Goal: Task Accomplishment & Management: Manage account settings

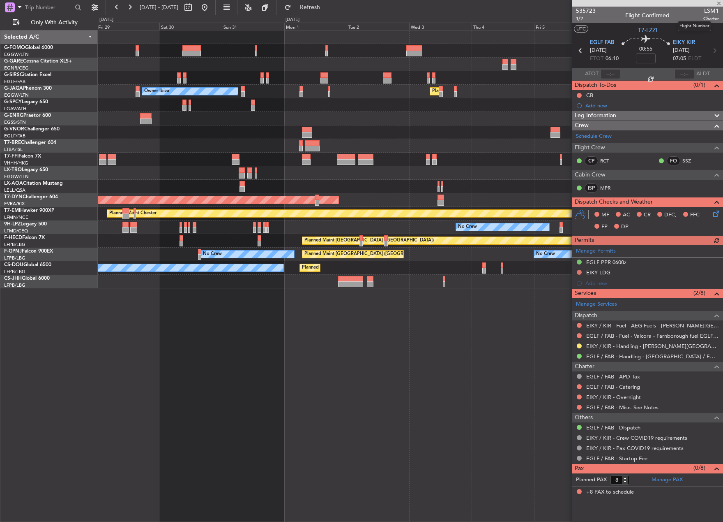
click at [707, 12] on span "LSM1" at bounding box center [712, 11] width 16 height 9
copy span "LSM1"
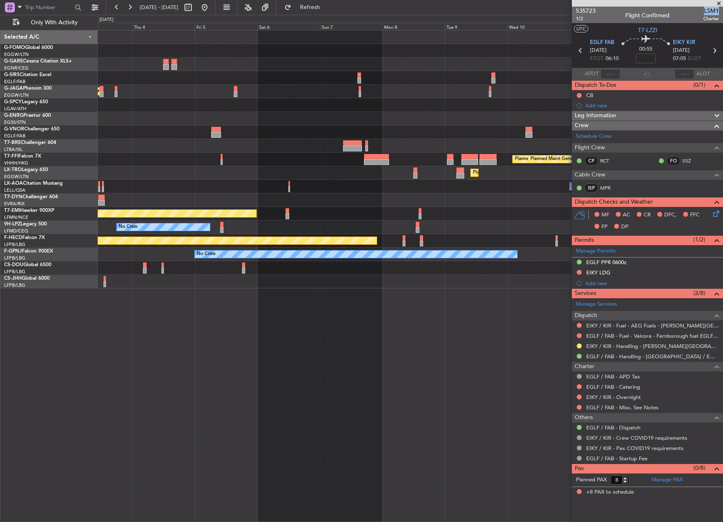
click at [58, 171] on div "Planned Maint London (Luton) Planned Maint Tianjin (Binhai) Planned Maint Genev…" at bounding box center [361, 268] width 723 height 507
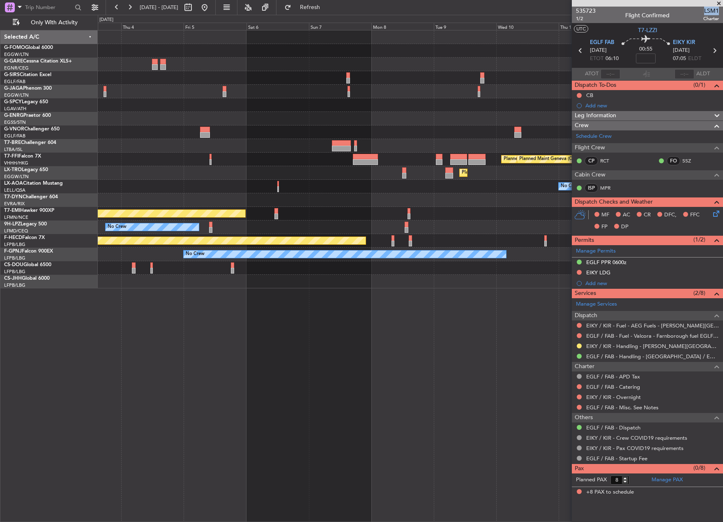
click at [82, 187] on div "Planned Maint London (Luton) Planned Maint Tianjin (Binhai) Planned Maint Genev…" at bounding box center [361, 268] width 723 height 507
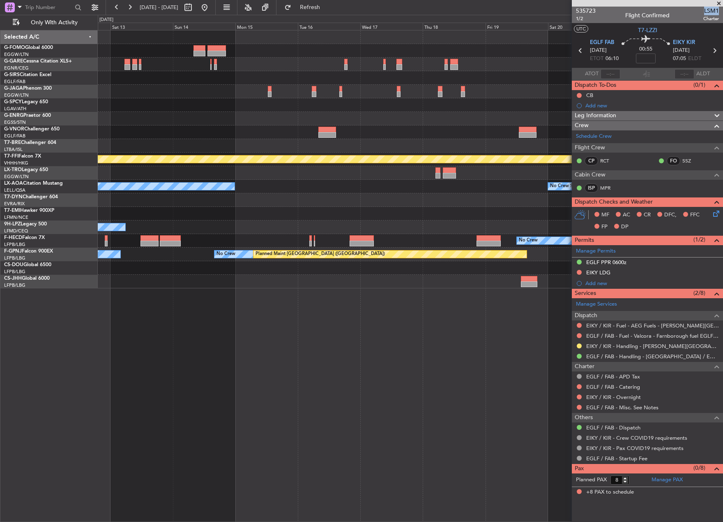
click at [143, 182] on div "Planned Maint Tianjin (Binhai) Planned Maint Geneva (Cointrin) No Crew Sabadell…" at bounding box center [410, 159] width 625 height 258
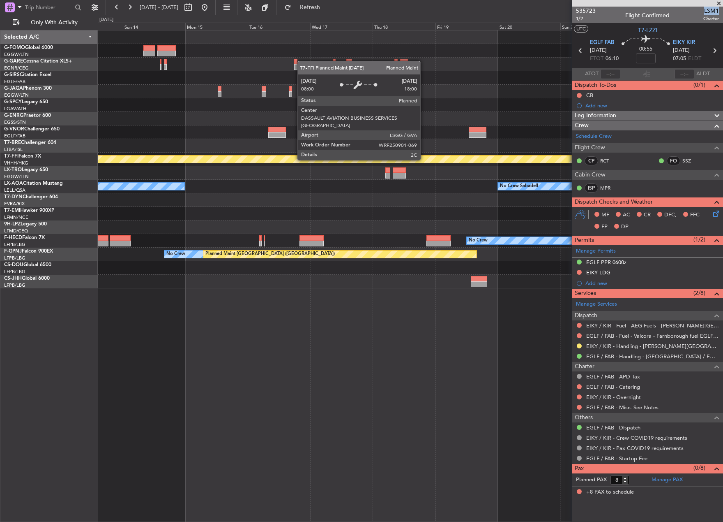
click at [78, 192] on div "Planned Maint Tianjin (Binhai) Planned Maint Geneva (Cointrin) No Crew Sabadell…" at bounding box center [361, 268] width 723 height 507
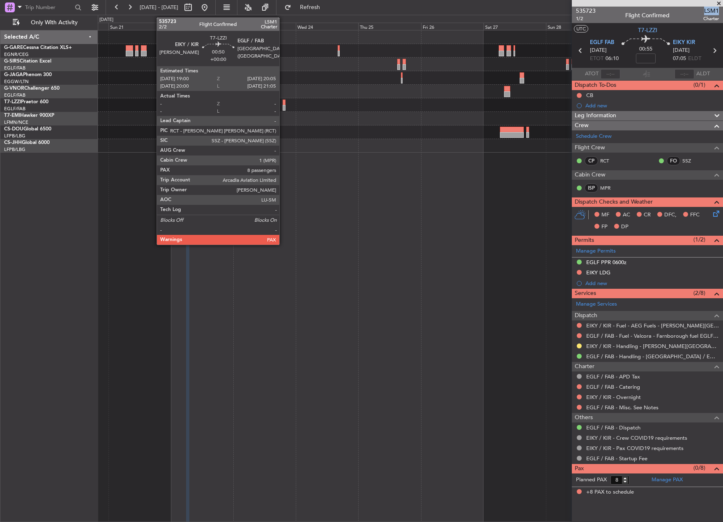
click at [283, 106] on div at bounding box center [284, 108] width 3 height 6
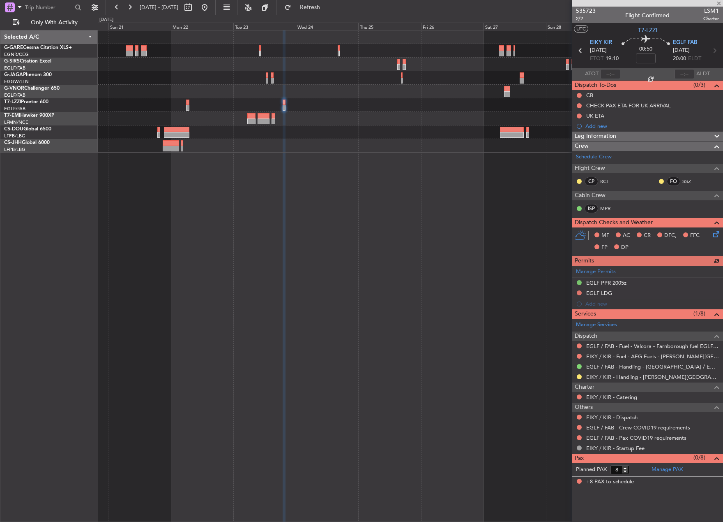
click at [579, 295] on div "Manage Permits EGLF PPR 2005z EGLF LDG Add new" at bounding box center [647, 287] width 151 height 44
click at [579, 293] on button at bounding box center [579, 292] width 5 height 5
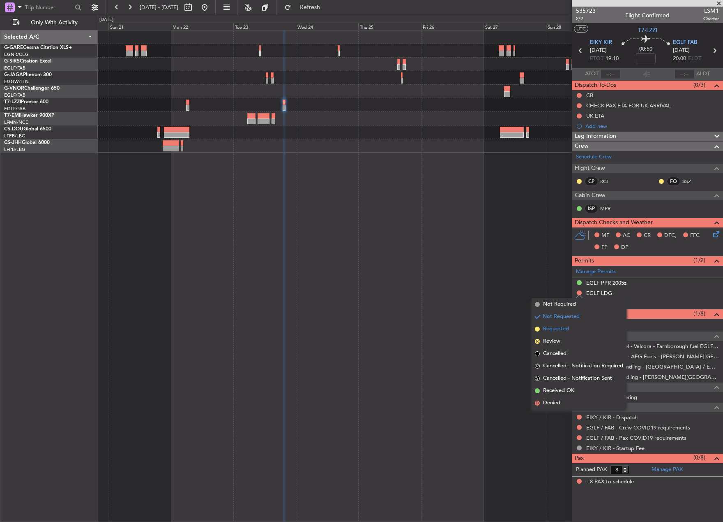
click at [559, 329] on span "Requested" at bounding box center [556, 329] width 26 height 8
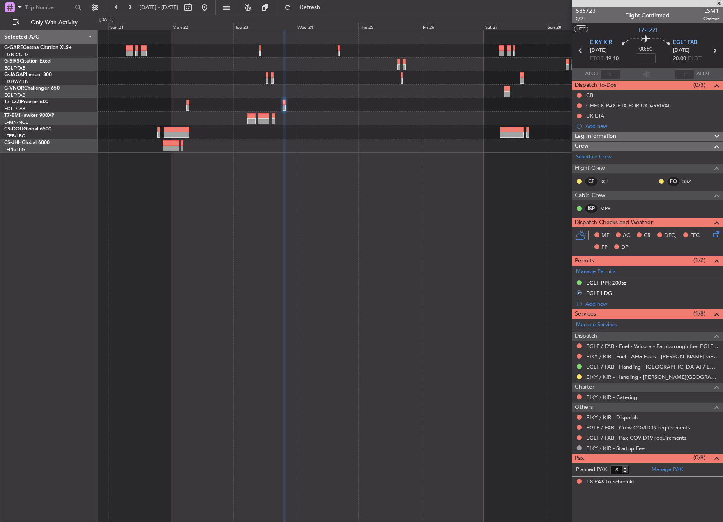
click at [521, 293] on div "Owner" at bounding box center [411, 276] width 626 height 492
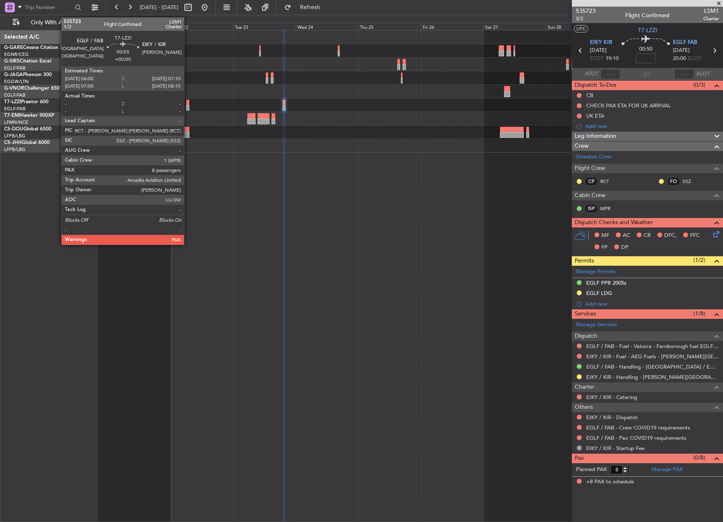
click at [188, 106] on div at bounding box center [187, 108] width 3 height 6
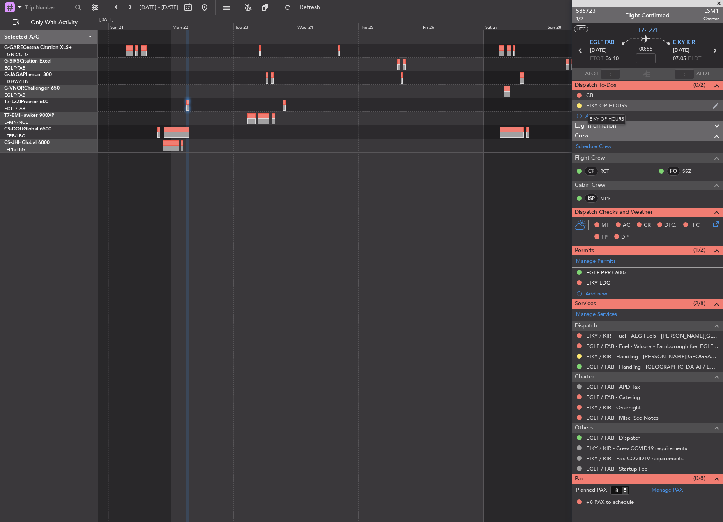
click at [609, 106] on div "EIKY OP HOURS" at bounding box center [606, 105] width 41 height 7
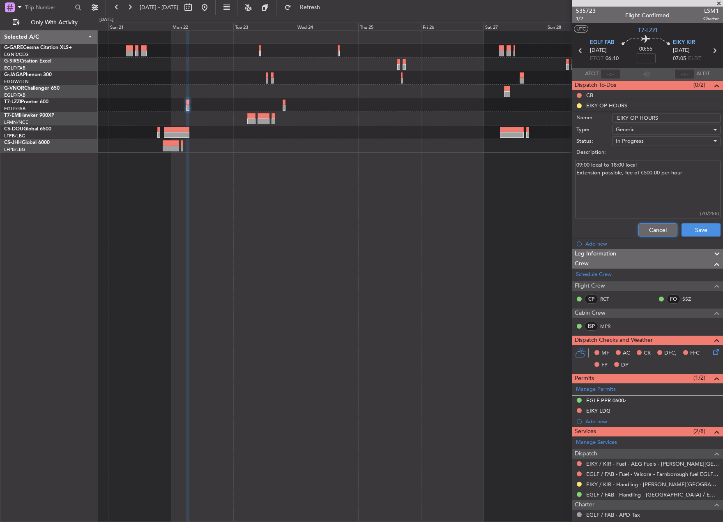
click at [658, 227] on button "Cancel" at bounding box center [658, 229] width 39 height 13
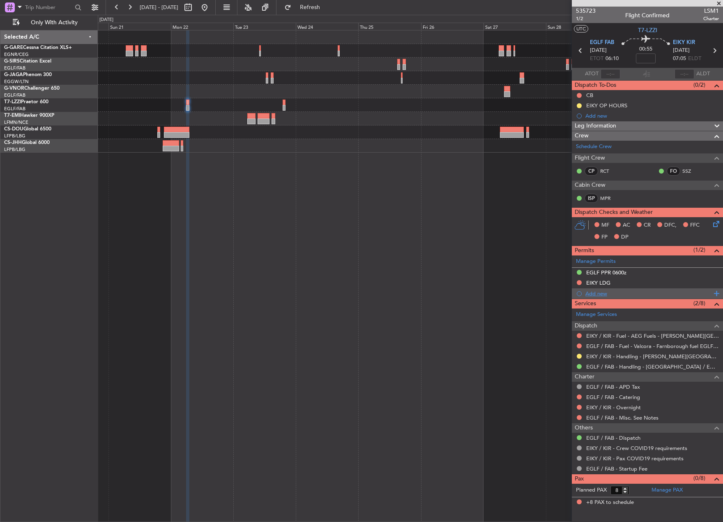
click at [595, 293] on div "Add new" at bounding box center [649, 293] width 126 height 7
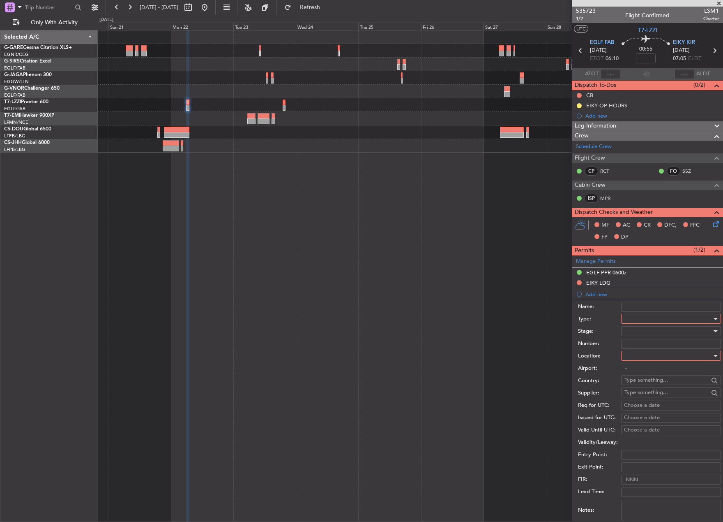
click at [660, 316] on div at bounding box center [669, 318] width 88 height 12
click at [665, 392] on span "Departure" at bounding box center [668, 395] width 86 height 12
click at [648, 333] on div at bounding box center [669, 331] width 88 height 12
click at [672, 386] on span "Requested" at bounding box center [668, 385] width 86 height 12
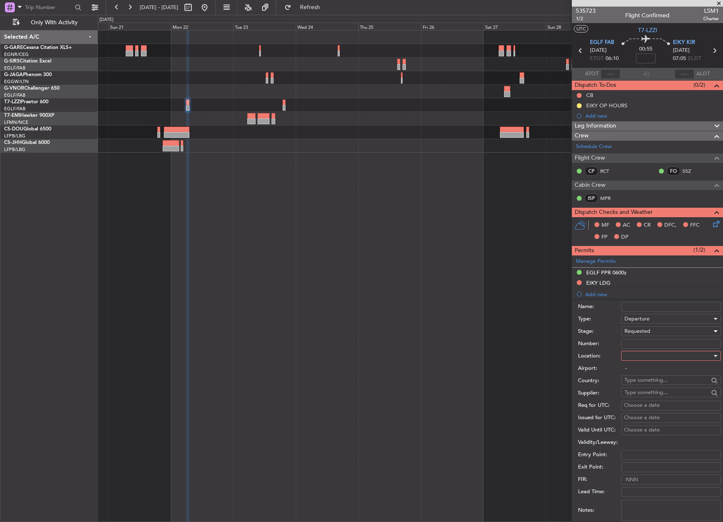
click at [653, 349] on div "Number:" at bounding box center [649, 343] width 143 height 12
click at [658, 355] on div at bounding box center [669, 355] width 88 height 12
click at [662, 376] on span "Departure" at bounding box center [668, 372] width 86 height 12
type input "EGLF / FAB"
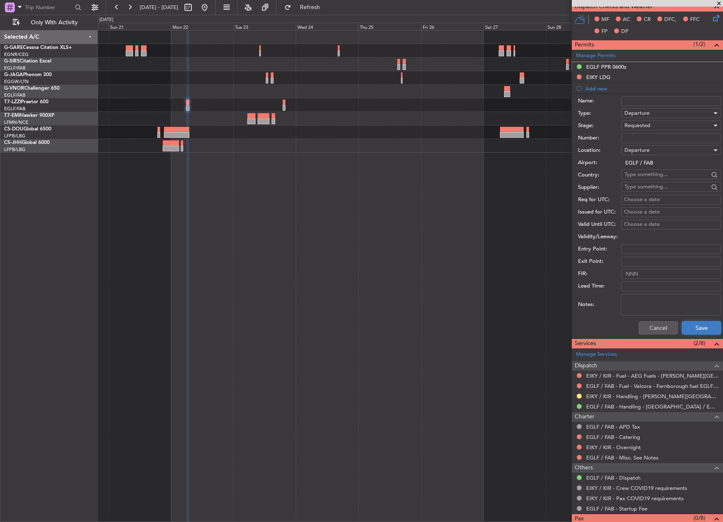
click at [693, 328] on button "Save" at bounding box center [701, 327] width 39 height 13
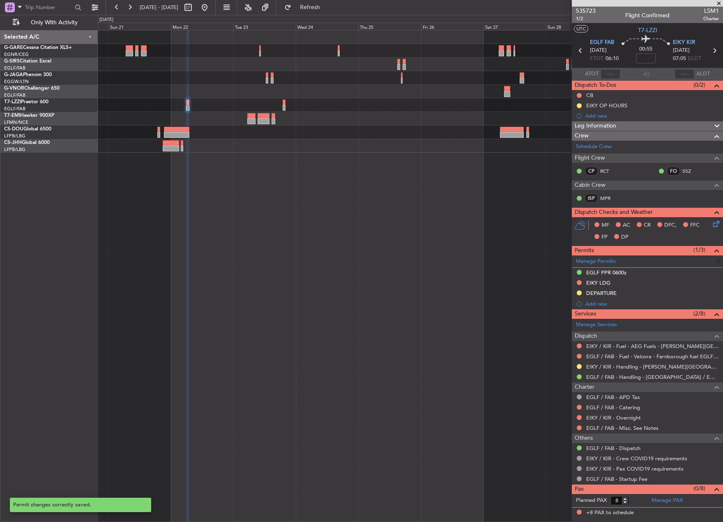
scroll to position [0, 0]
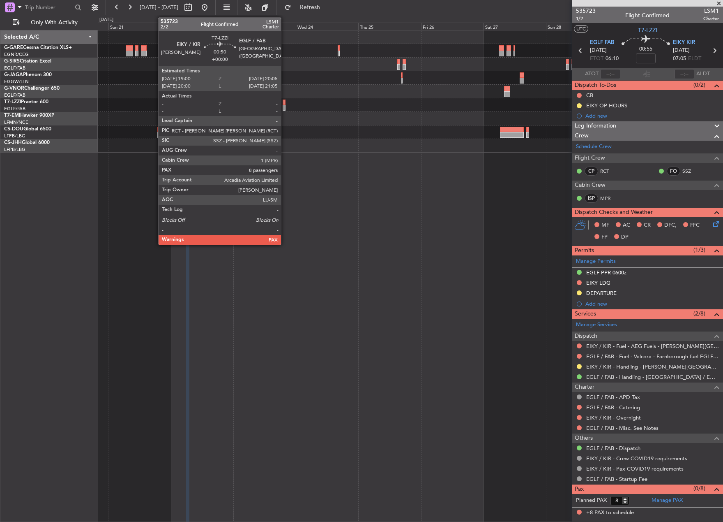
click at [285, 105] on div at bounding box center [284, 108] width 3 height 6
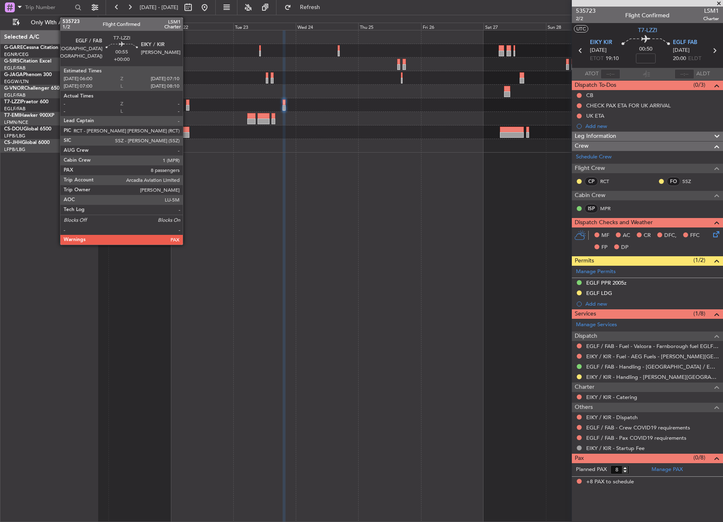
click at [187, 108] on div at bounding box center [187, 108] width 3 height 6
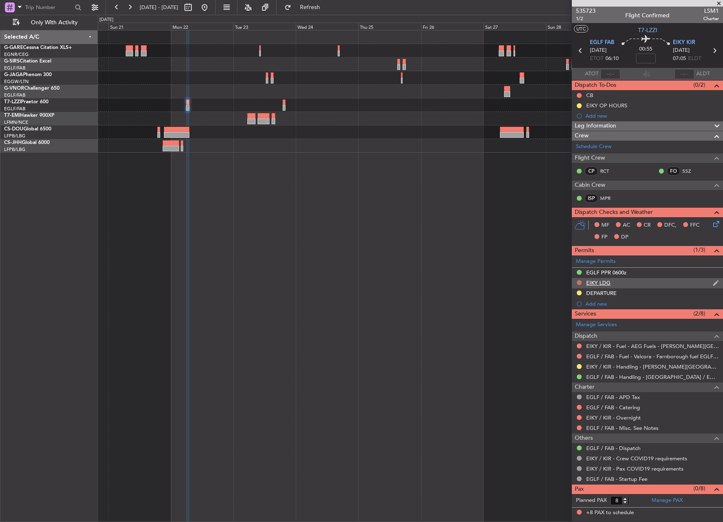
click at [580, 282] on button at bounding box center [579, 282] width 5 height 5
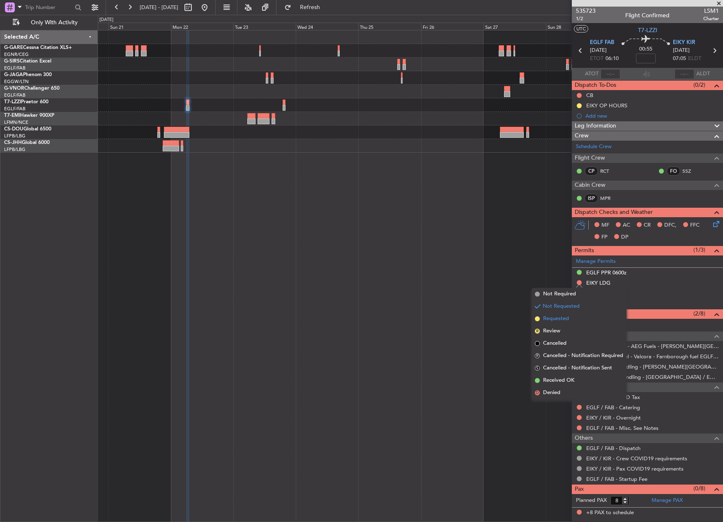
click at [555, 322] on span "Requested" at bounding box center [556, 318] width 26 height 8
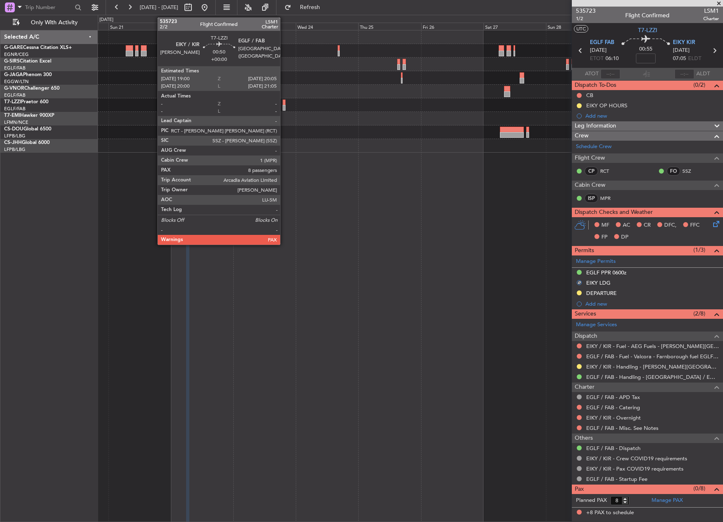
click at [284, 105] on div at bounding box center [284, 108] width 3 height 6
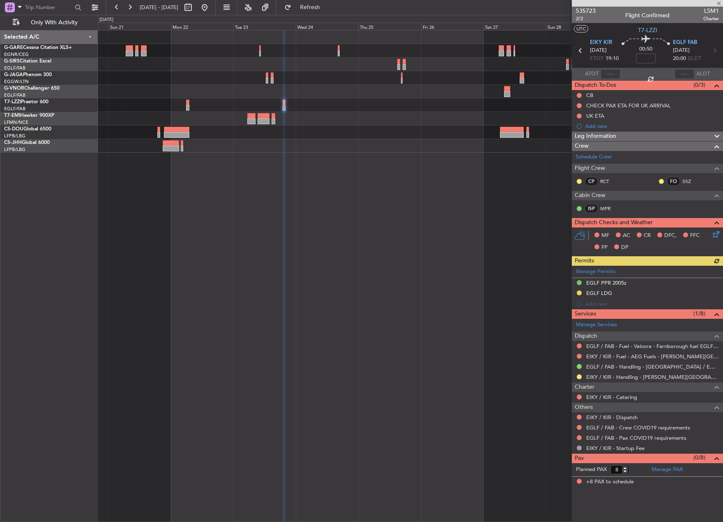
click at [595, 304] on div "Manage Permits EGLF PPR 2005z EGLF LDG Add new" at bounding box center [647, 287] width 151 height 44
click at [596, 307] on div "Add new" at bounding box center [647, 303] width 151 height 10
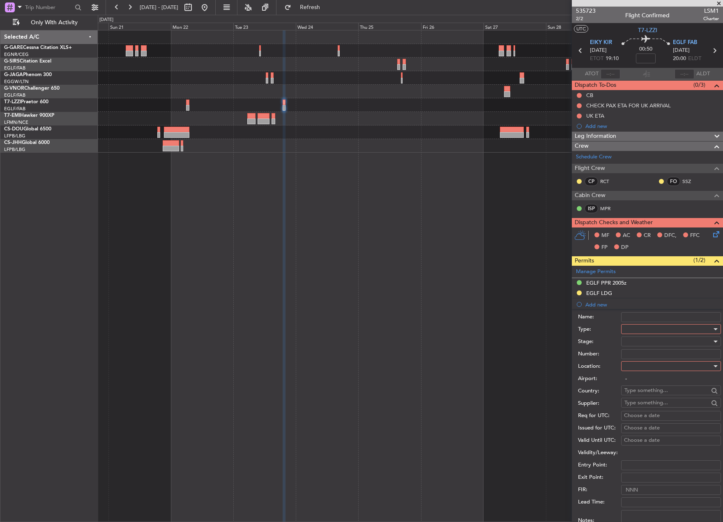
click at [640, 328] on div at bounding box center [669, 329] width 88 height 12
click at [659, 400] on span "Departure" at bounding box center [668, 405] width 86 height 12
click at [640, 340] on div at bounding box center [669, 341] width 88 height 12
click at [664, 389] on span "Requested" at bounding box center [668, 395] width 86 height 12
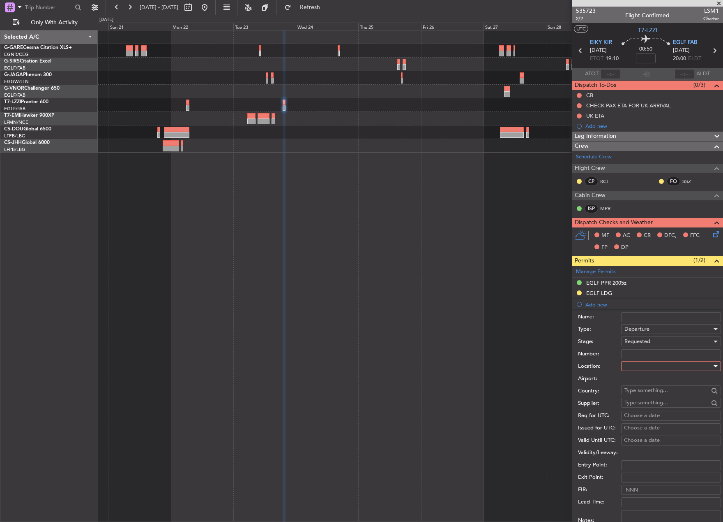
click at [651, 365] on div at bounding box center [669, 366] width 88 height 12
click at [660, 385] on span "Departure" at bounding box center [668, 382] width 86 height 12
type input "EIKY / KIR"
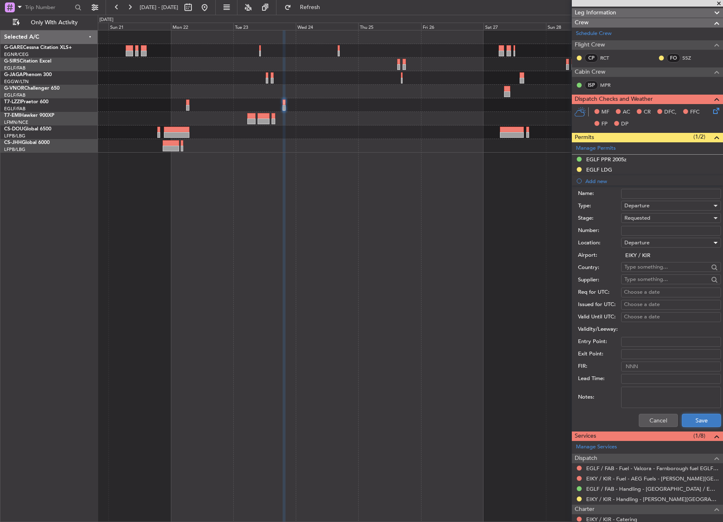
click at [694, 419] on button "Save" at bounding box center [701, 419] width 39 height 13
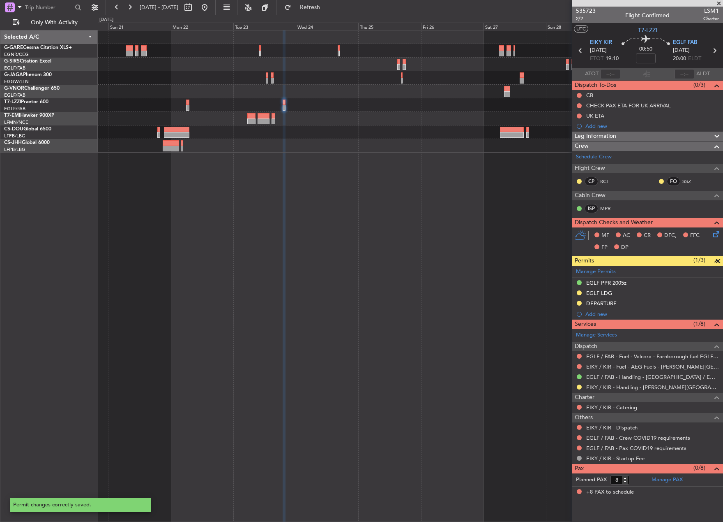
scroll to position [0, 0]
click at [211, 12] on button at bounding box center [204, 7] width 13 height 13
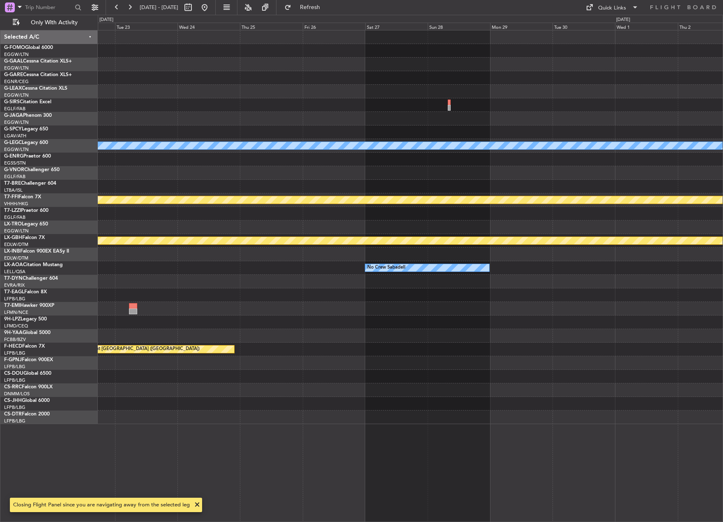
click at [310, 223] on div "A/C Unavailable London (Luton) Planned Maint Geneva (Cointrin) Planned Maint Nu…" at bounding box center [410, 226] width 625 height 393
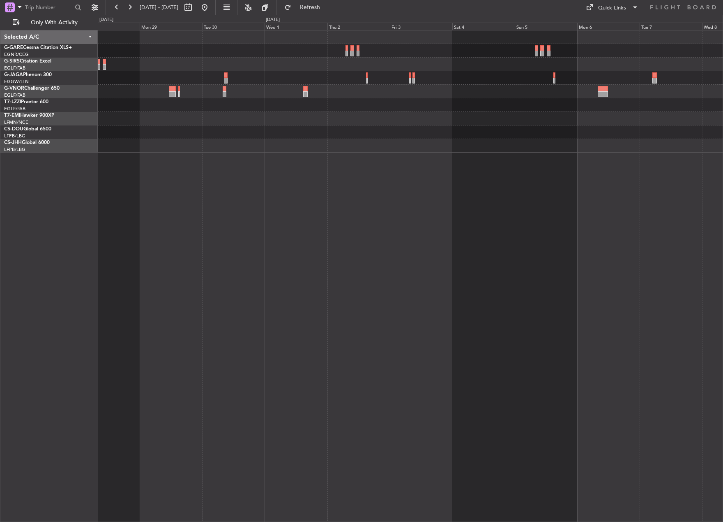
click at [204, 343] on div at bounding box center [411, 276] width 626 height 492
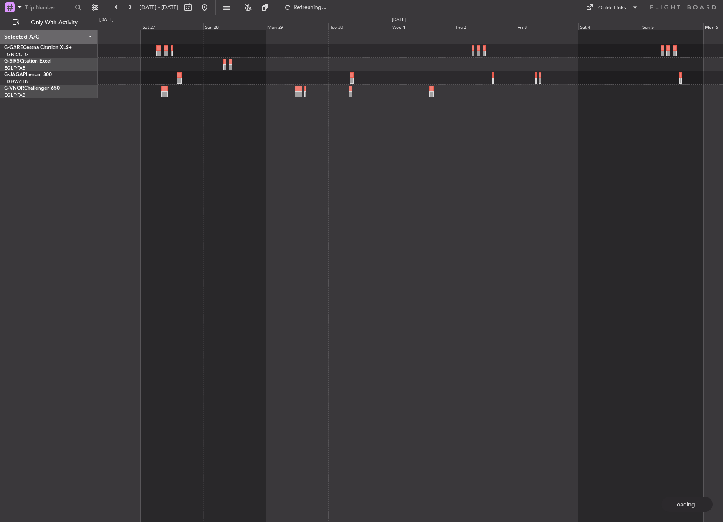
click at [552, 322] on div at bounding box center [411, 276] width 626 height 492
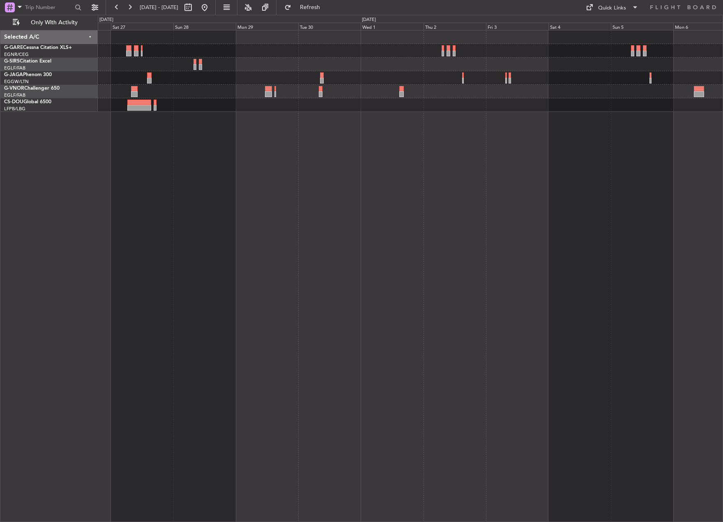
click at [0, 314] on html "25 Sep 2025 - 05 Oct 2025 Refresh Quick Links Only With Activity Selected A/C G…" at bounding box center [361, 261] width 723 height 522
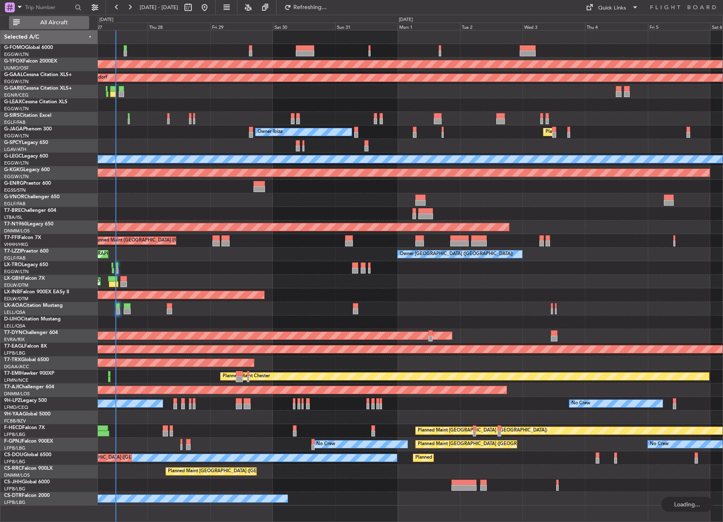
click at [85, 24] on span "All Aircraft" at bounding box center [53, 23] width 65 height 6
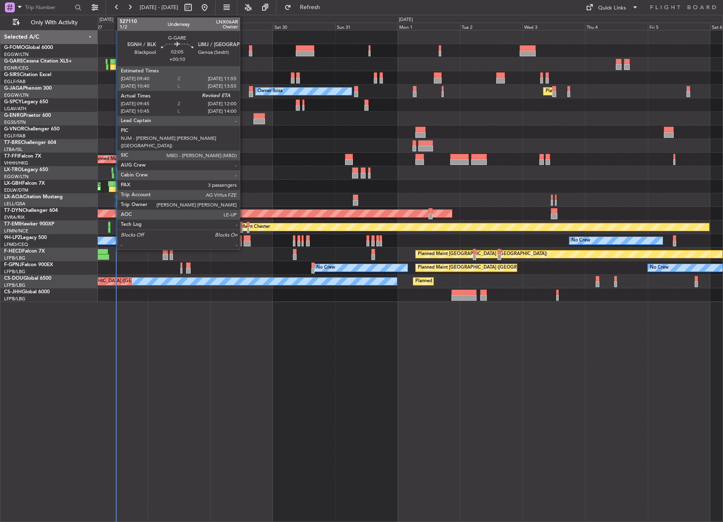
click at [113, 65] on div at bounding box center [113, 67] width 6 height 6
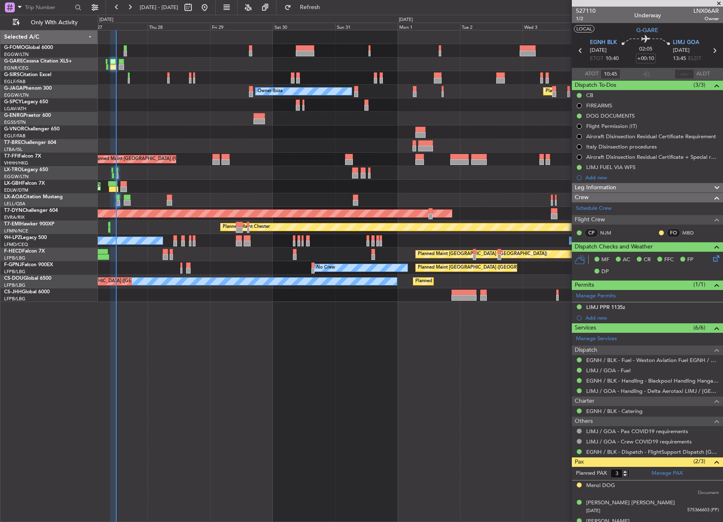
type input "09:45"
click at [681, 72] on input "text" at bounding box center [685, 74] width 20 height 10
click at [647, 75] on div at bounding box center [647, 74] width 10 height 10
type input "11:46"
click at [149, 84] on div "Unplanned Maint Oxford ([GEOGRAPHIC_DATA])" at bounding box center [410, 78] width 625 height 14
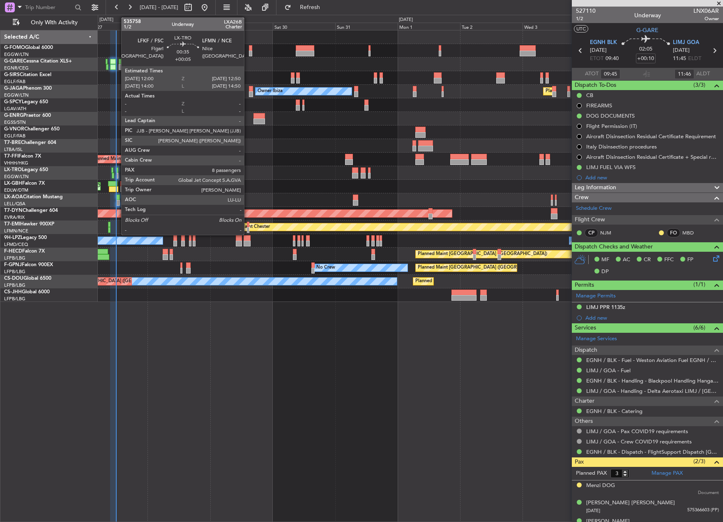
click at [117, 173] on div at bounding box center [117, 176] width 2 height 6
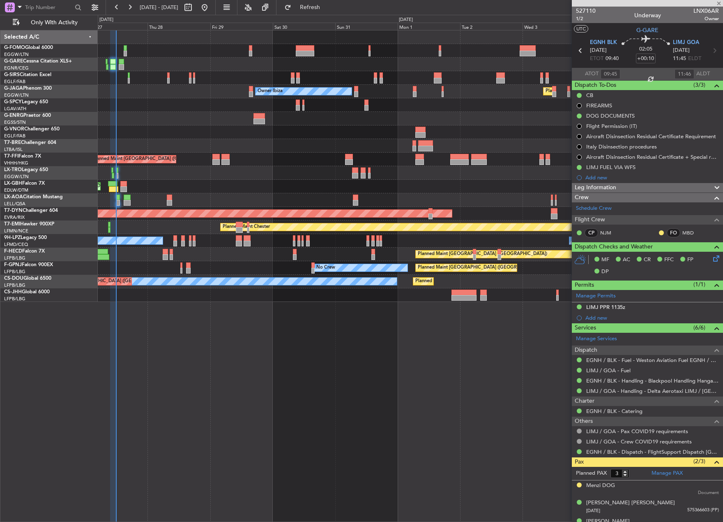
type input "+00:05"
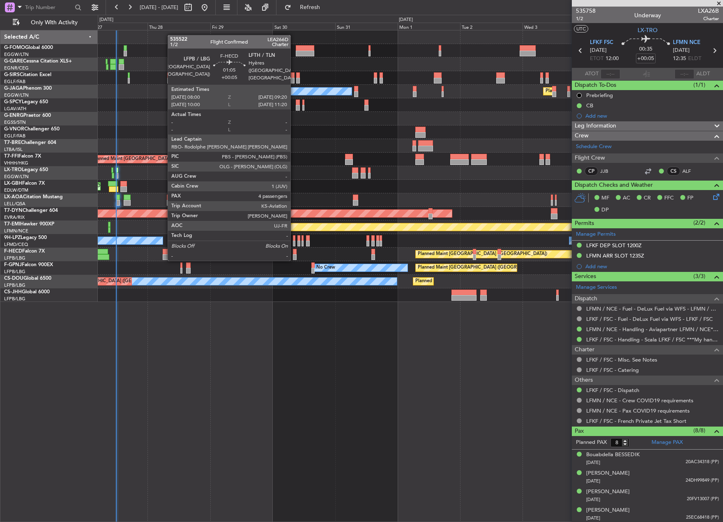
click at [294, 252] on div at bounding box center [295, 252] width 4 height 6
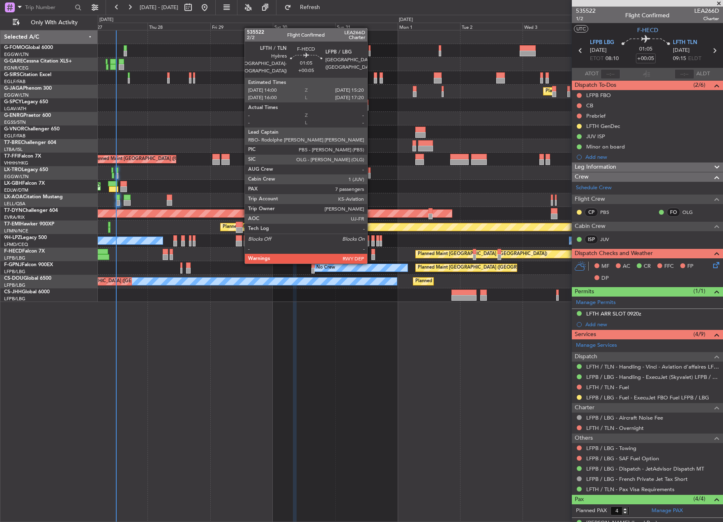
click at [372, 254] on div at bounding box center [374, 257] width 4 height 6
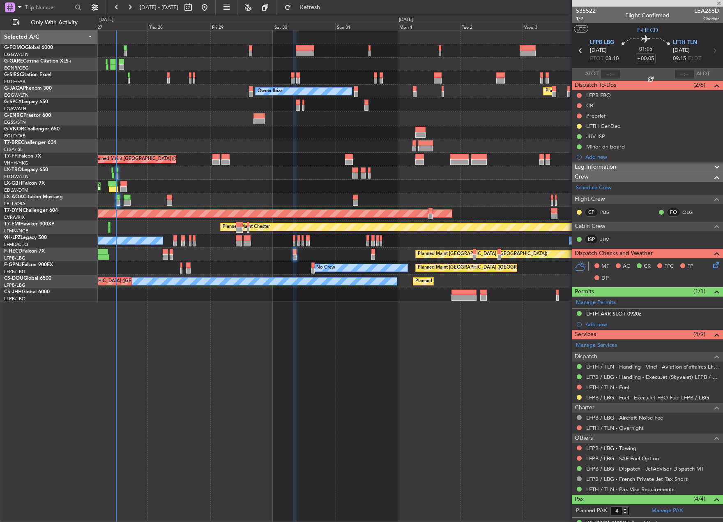
type input "7"
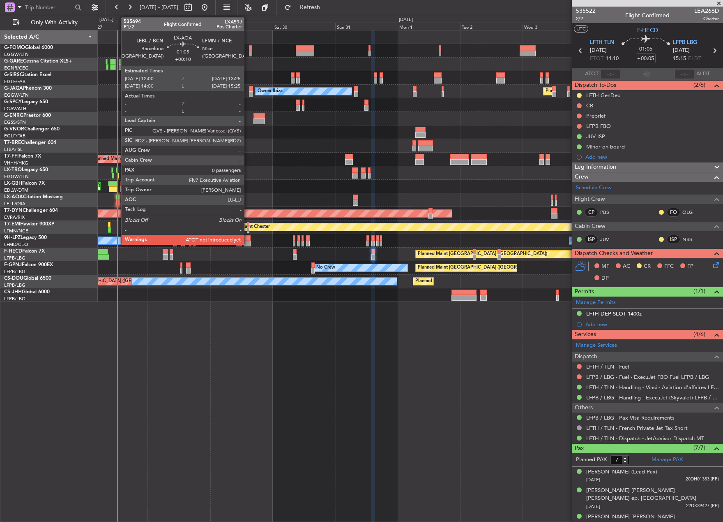
click at [117, 201] on div at bounding box center [118, 203] width 4 height 6
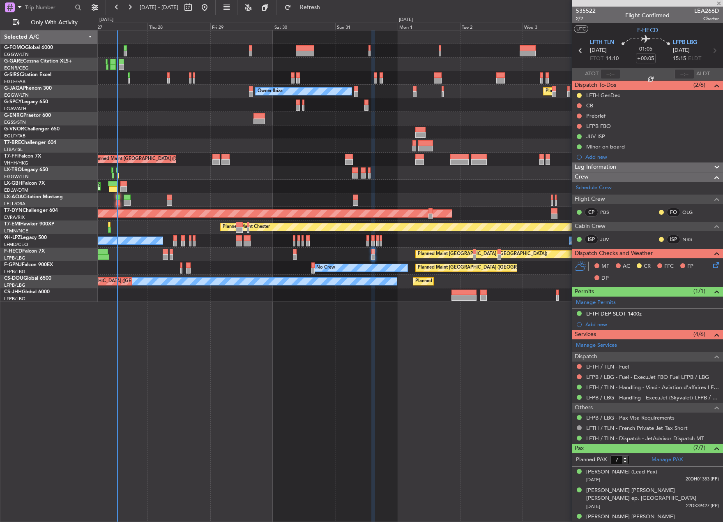
type input "+00:10"
type input "0"
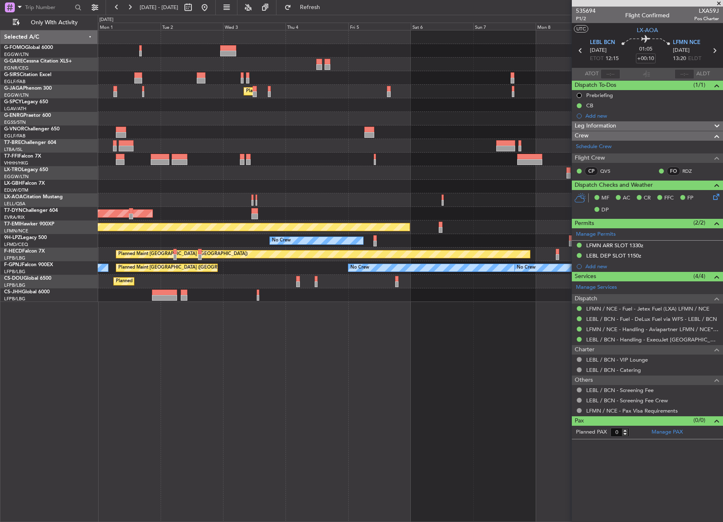
click at [165, 247] on div "Planned Maint [GEOGRAPHIC_DATA] ([GEOGRAPHIC_DATA]) Owner Ibiza Planned Maint T…" at bounding box center [410, 165] width 625 height 271
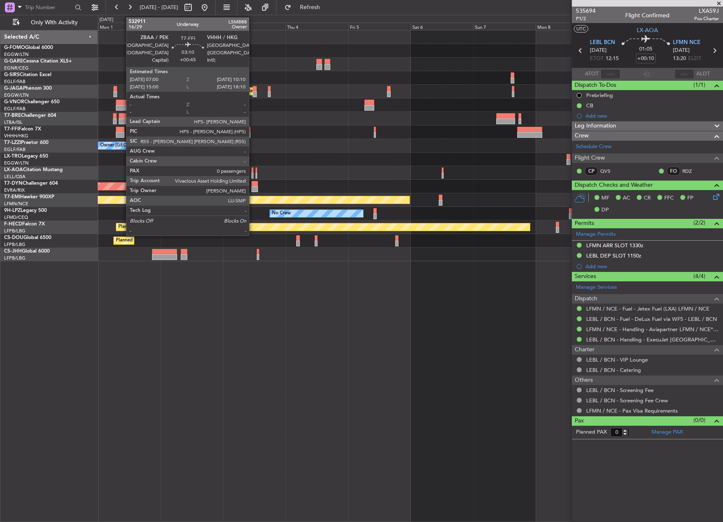
click at [122, 128] on div at bounding box center [120, 130] width 9 height 6
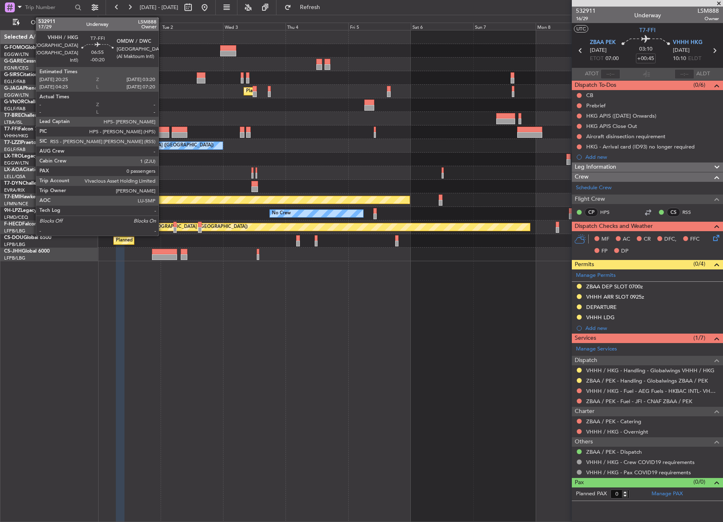
click at [162, 128] on div at bounding box center [160, 130] width 18 height 6
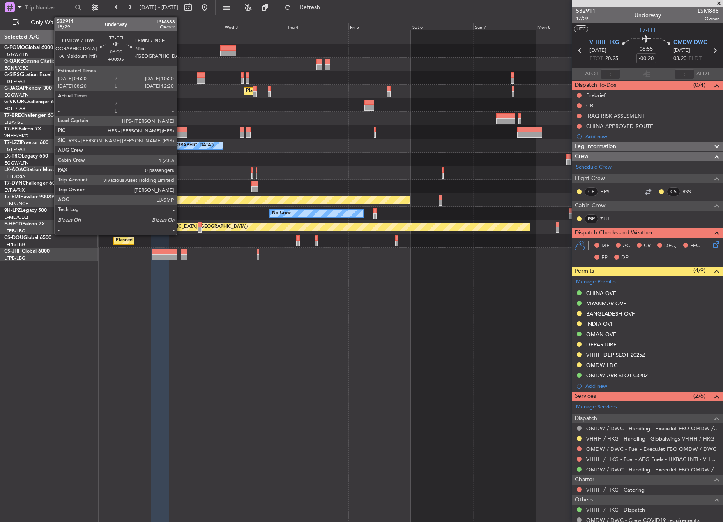
click at [181, 132] on div at bounding box center [180, 135] width 16 height 6
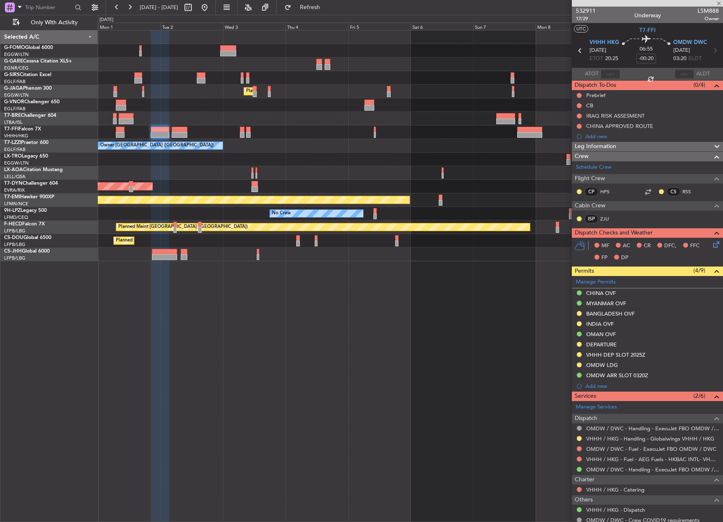
type input "+00:05"
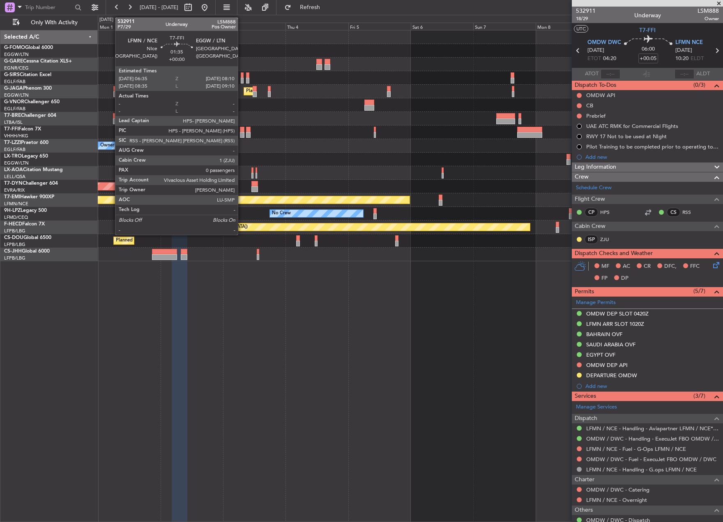
click at [242, 131] on div at bounding box center [242, 130] width 5 height 6
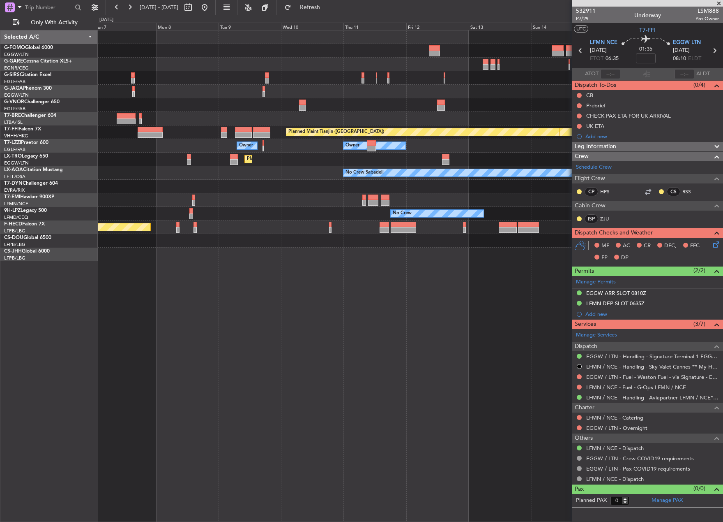
click at [29, 186] on div "Planned Maint Geneva (Cointrin) Planned Maint Tianjin (Binhai) Owner Owner Owne…" at bounding box center [361, 268] width 723 height 507
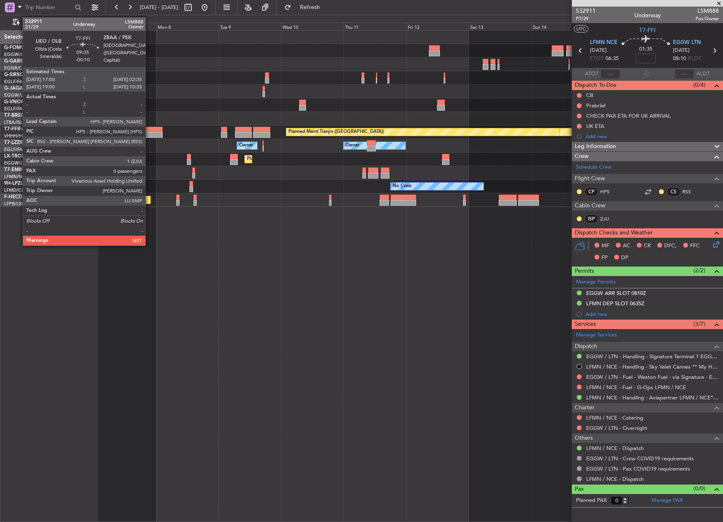
click at [149, 131] on div at bounding box center [150, 130] width 25 height 6
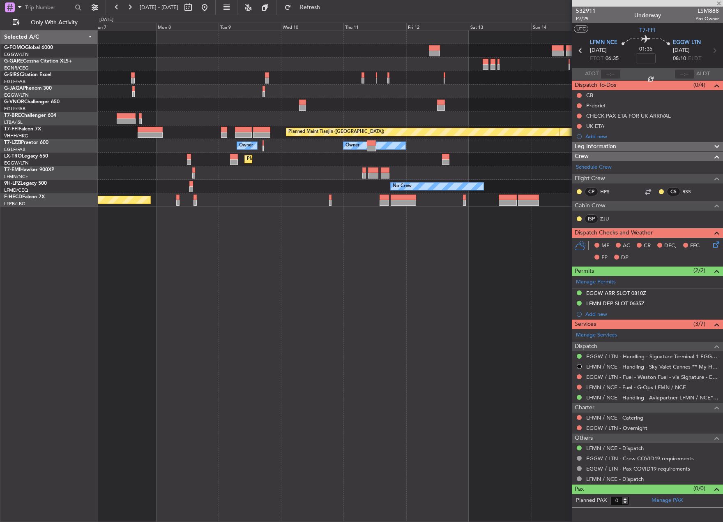
type input "-00:10"
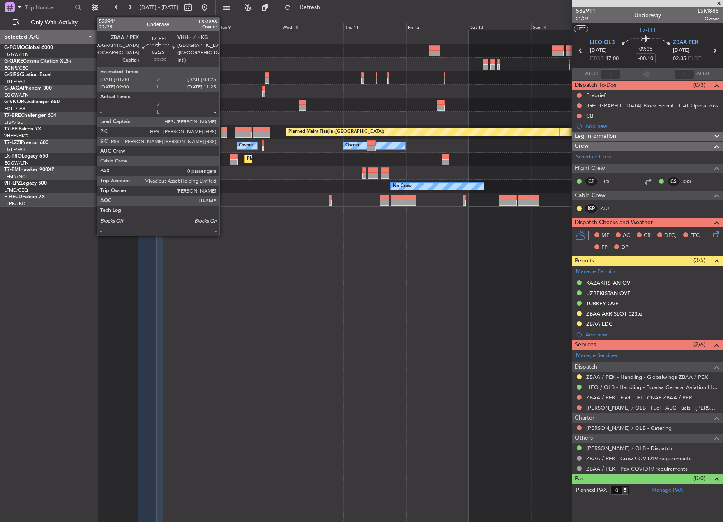
click at [223, 134] on div at bounding box center [224, 135] width 7 height 6
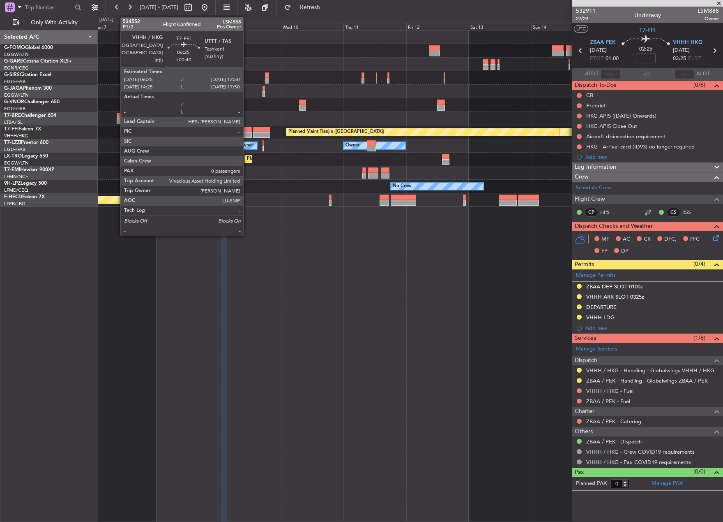
click at [247, 130] on div at bounding box center [243, 130] width 17 height 6
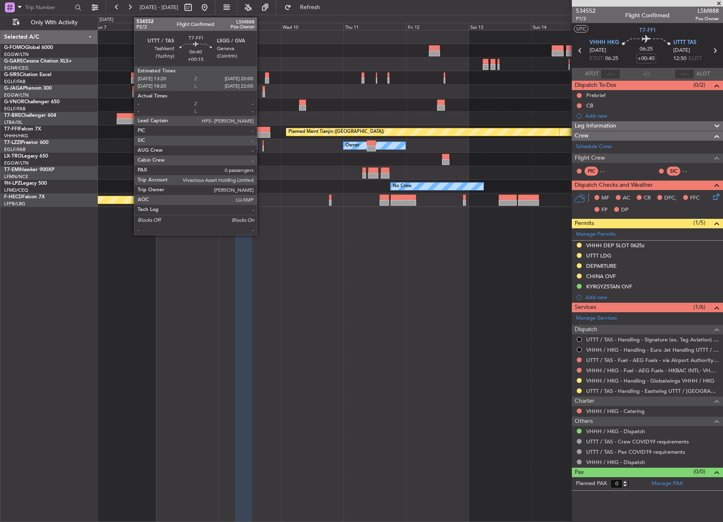
click at [261, 129] on div at bounding box center [262, 130] width 18 height 6
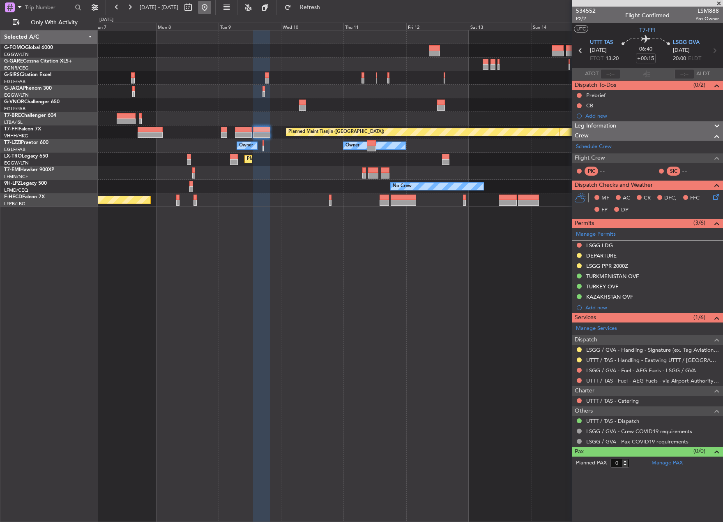
click at [211, 10] on button at bounding box center [204, 7] width 13 height 13
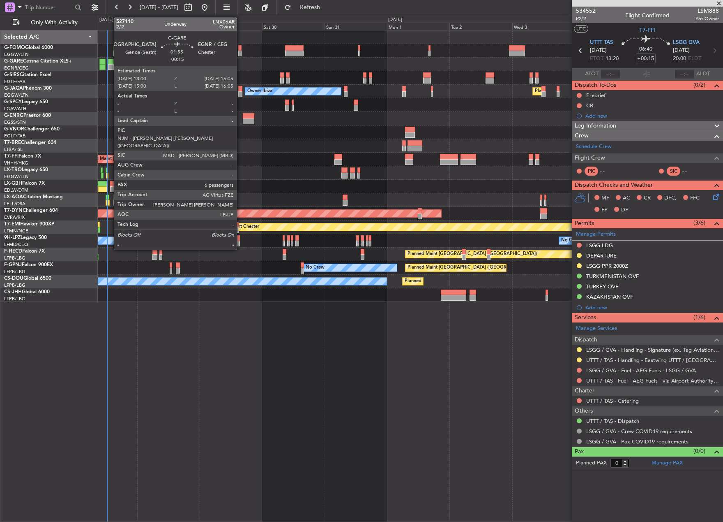
click at [110, 66] on div at bounding box center [111, 67] width 6 height 6
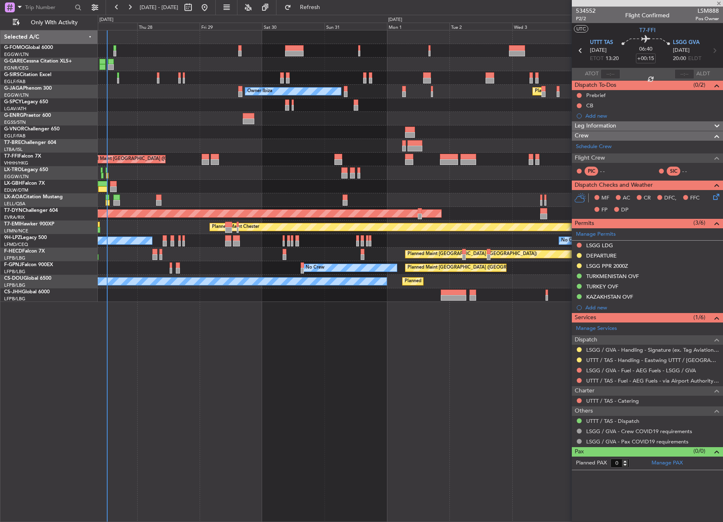
type input "-00:15"
type input "6"
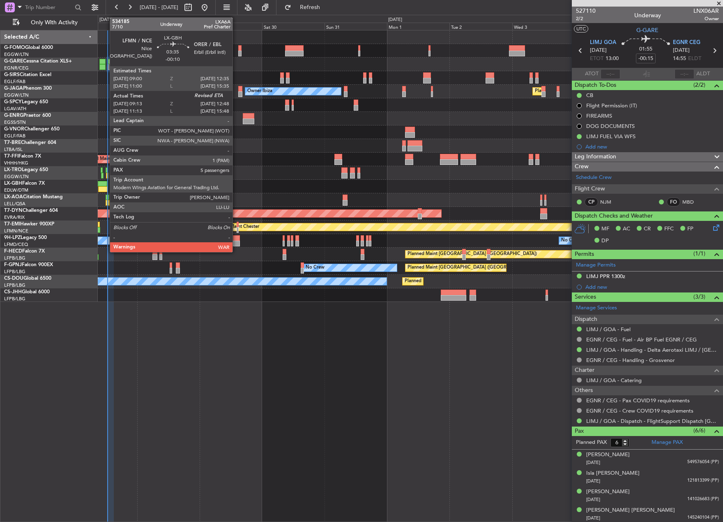
click at [106, 187] on div at bounding box center [102, 189] width 9 height 6
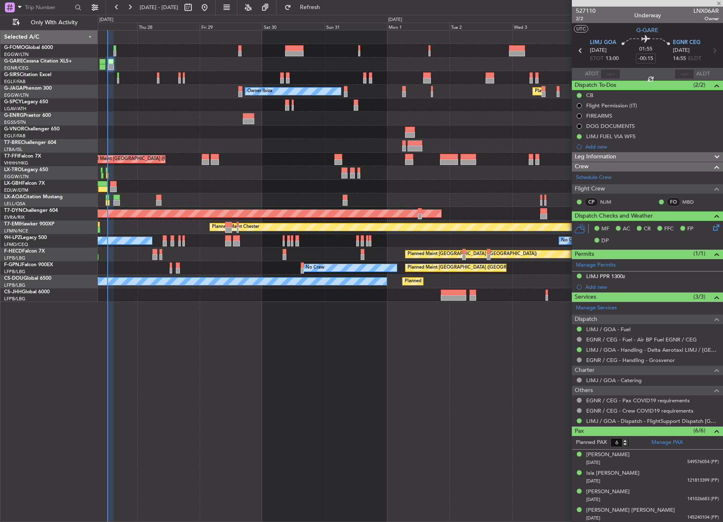
type input "-00:10"
type input "09:13"
type input "5"
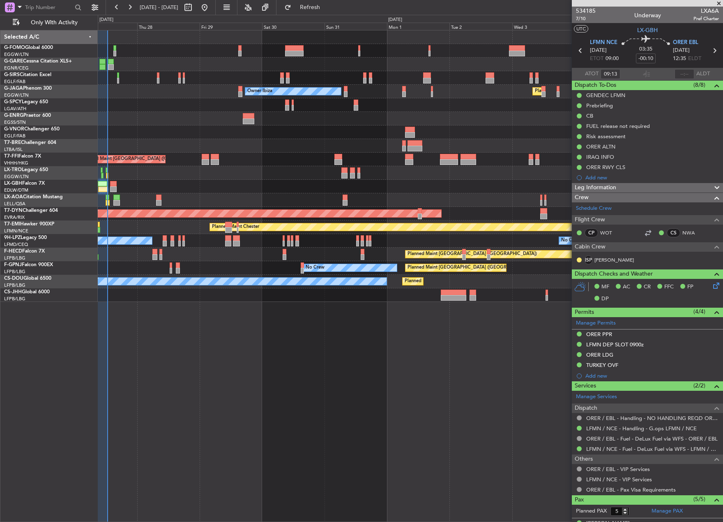
click at [109, 178] on div at bounding box center [410, 173] width 625 height 14
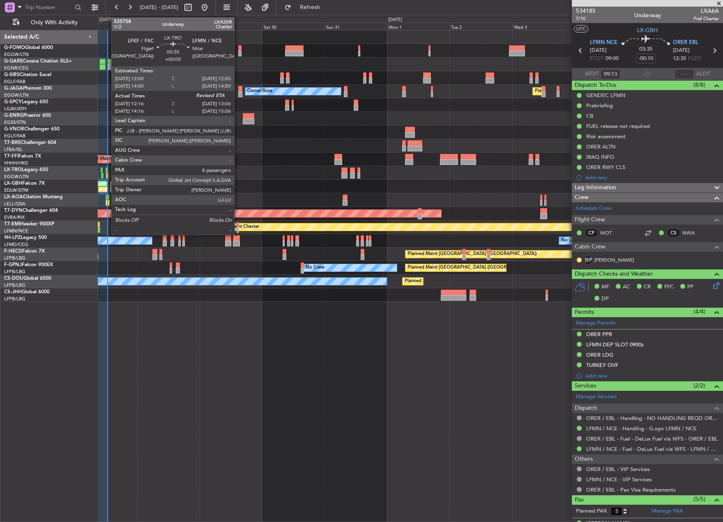
click at [107, 176] on div at bounding box center [107, 176] width 2 height 6
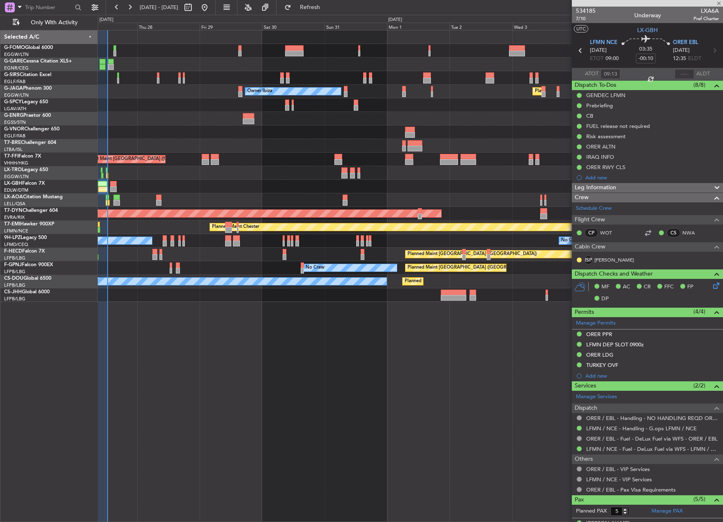
type input "+00:05"
type input "12:16"
type input "8"
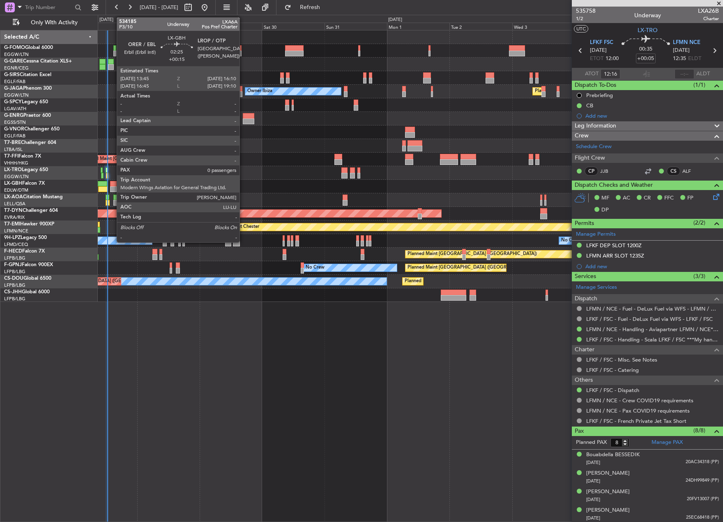
click at [113, 185] on div at bounding box center [113, 184] width 7 height 6
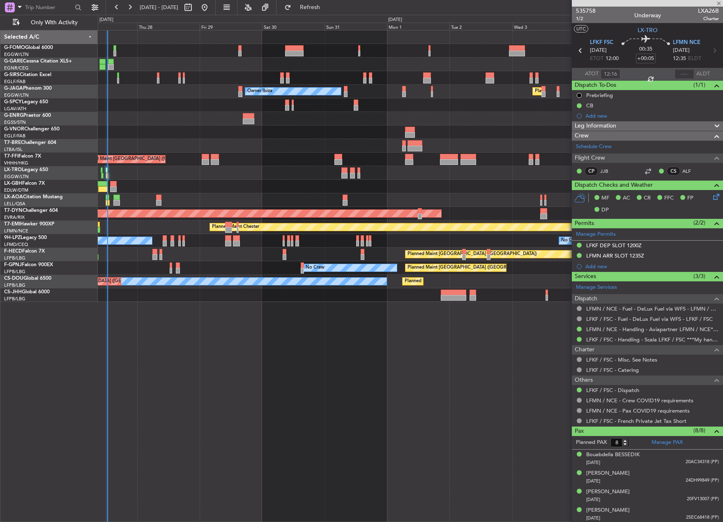
type input "+00:15"
type input "0"
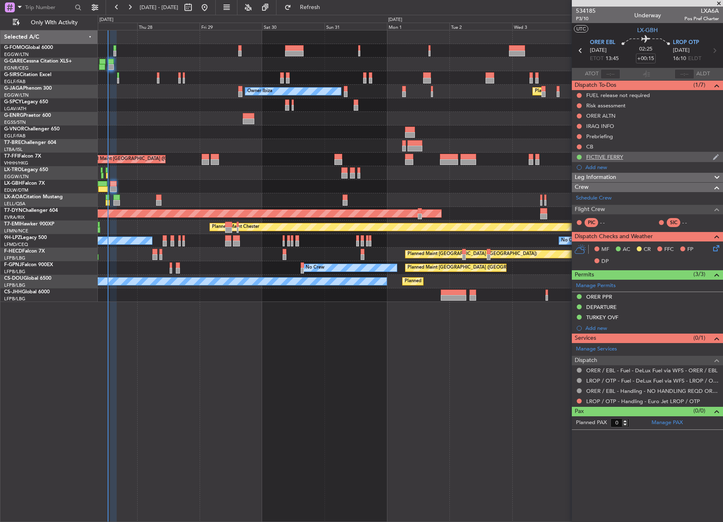
click at [603, 158] on div "FICTIVE FERRY" at bounding box center [604, 156] width 37 height 7
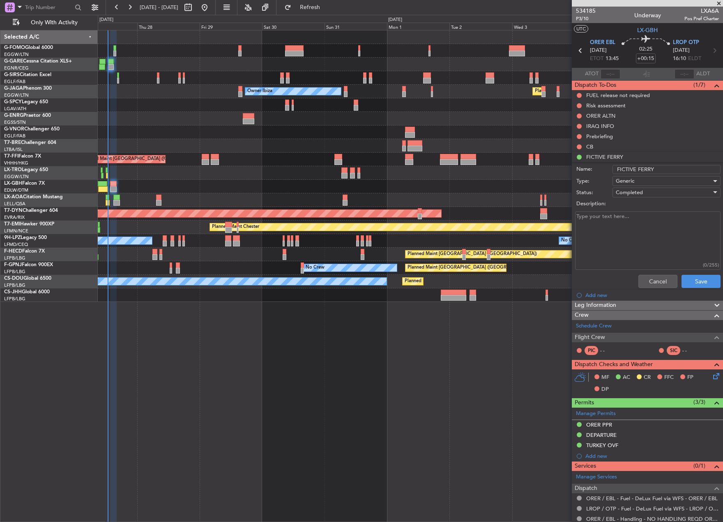
click at [608, 223] on textarea "Description:" at bounding box center [647, 240] width 145 height 59
click at [657, 193] on div "Completed" at bounding box center [664, 192] width 96 height 12
click at [544, 323] on div at bounding box center [361, 261] width 723 height 522
click at [633, 183] on span "Generic" at bounding box center [625, 180] width 18 height 7
click at [583, 256] on div at bounding box center [361, 261] width 723 height 522
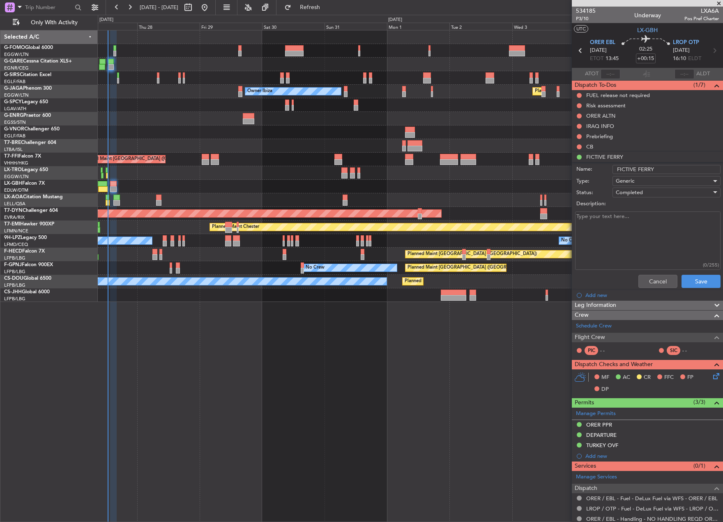
click at [626, 182] on span "Generic" at bounding box center [625, 180] width 18 height 7
drag, startPoint x: 499, startPoint y: 342, endPoint x: 498, endPoint y: 336, distance: 5.6
click at [498, 337] on div at bounding box center [361, 261] width 723 height 522
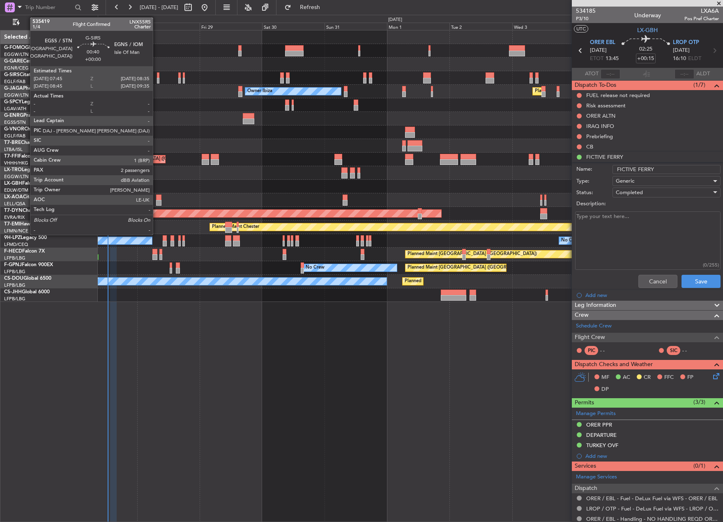
click at [157, 81] on div at bounding box center [158, 81] width 2 height 6
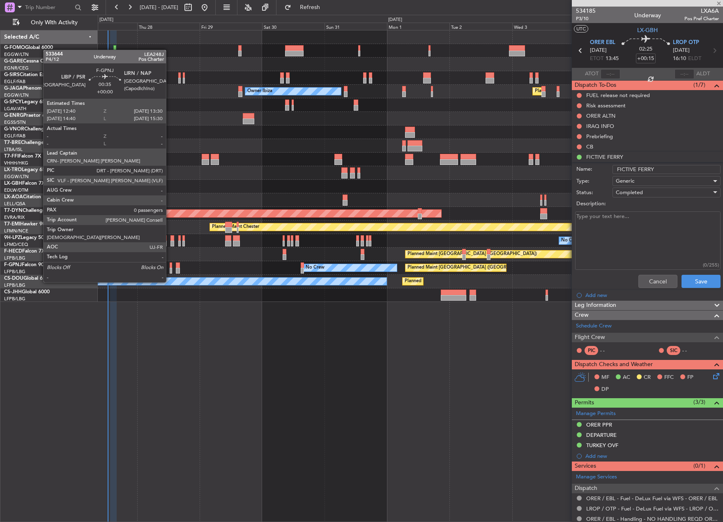
click at [170, 266] on div at bounding box center [171, 265] width 2 height 6
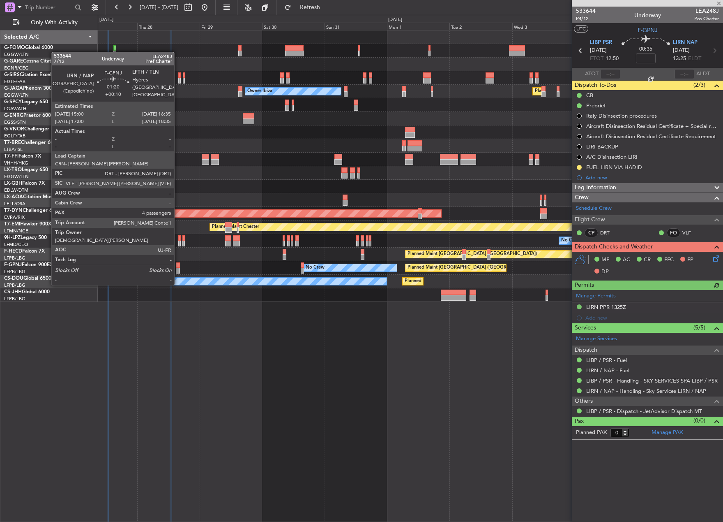
click at [178, 268] on div at bounding box center [178, 271] width 5 height 6
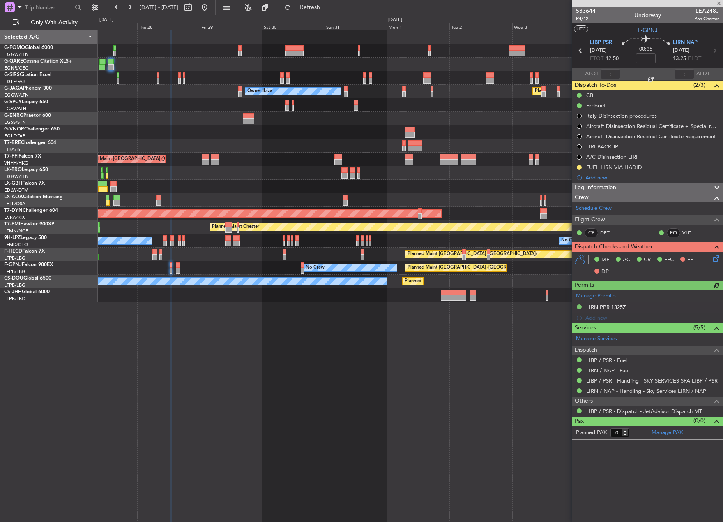
type input "+00:10"
type input "4"
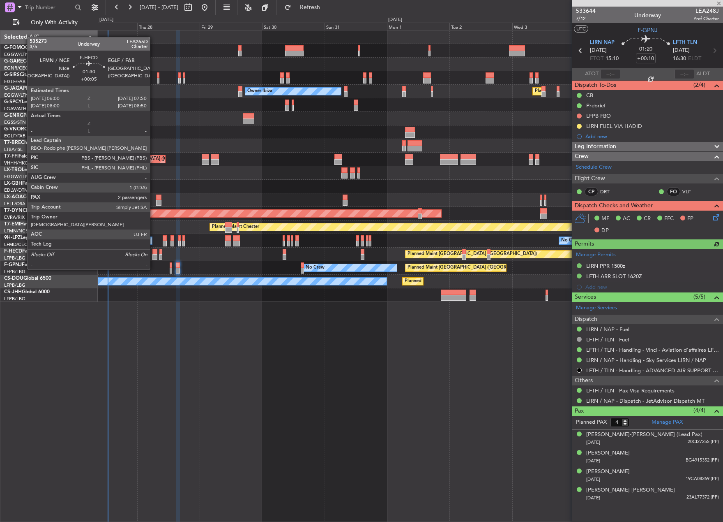
click at [154, 254] on div at bounding box center [154, 252] width 5 height 6
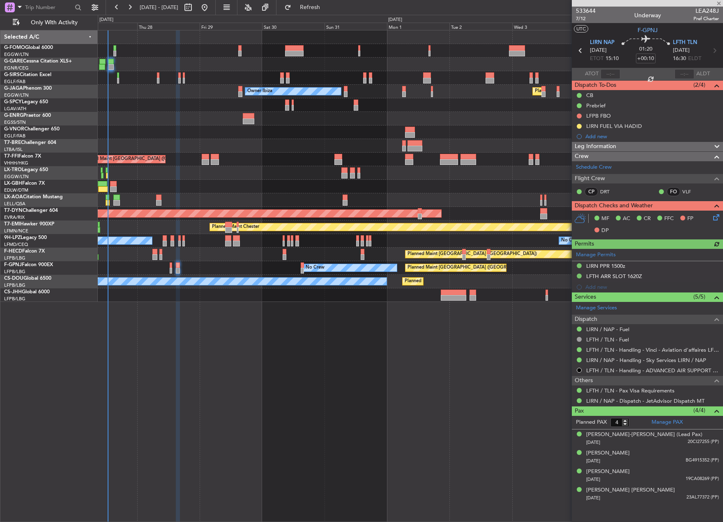
type input "+00:05"
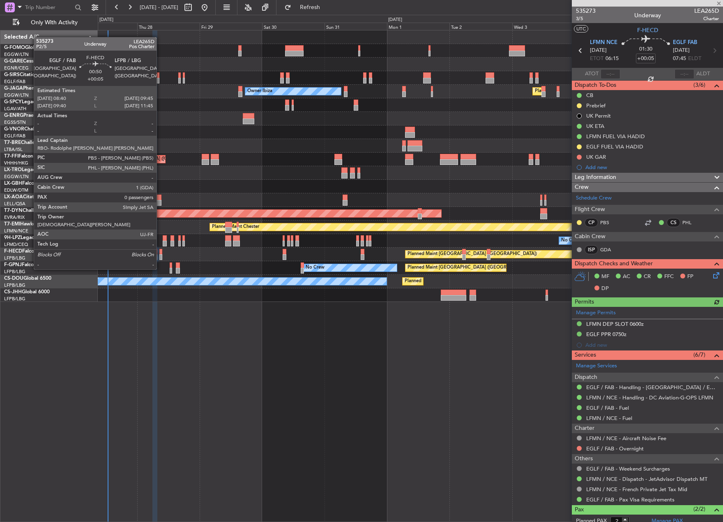
click at [160, 254] on div at bounding box center [160, 252] width 3 height 6
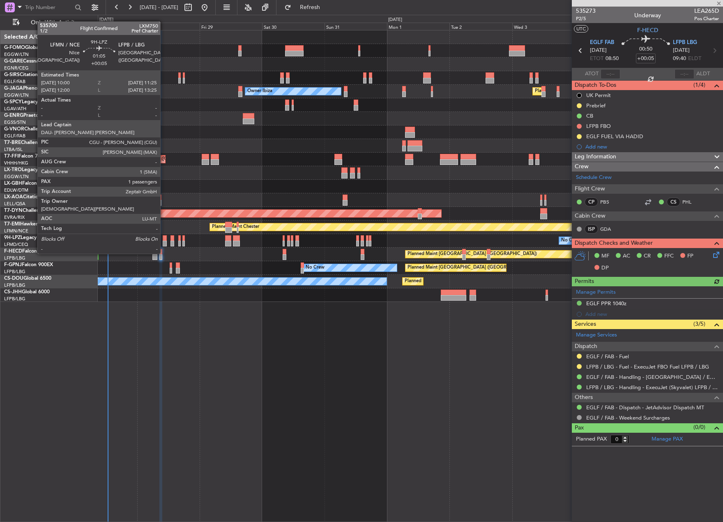
click at [164, 238] on div at bounding box center [165, 238] width 4 height 6
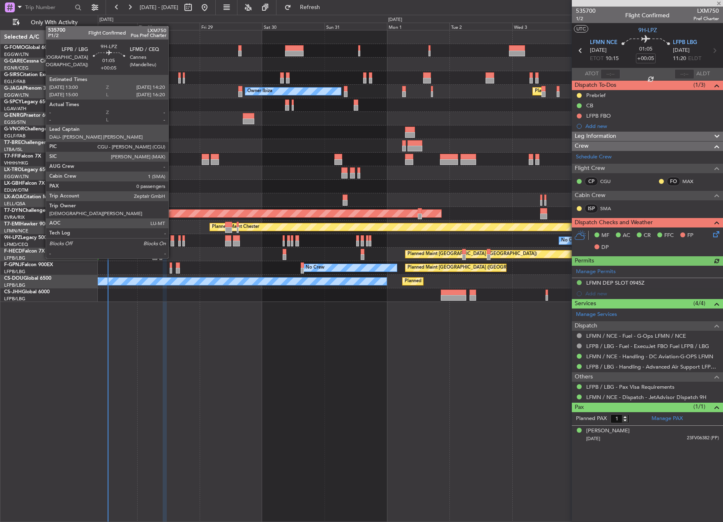
click at [172, 242] on div at bounding box center [173, 243] width 4 height 6
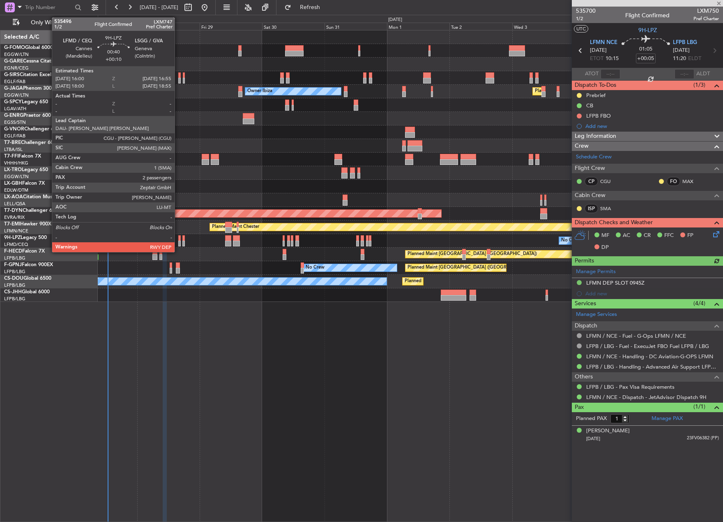
type input "0"
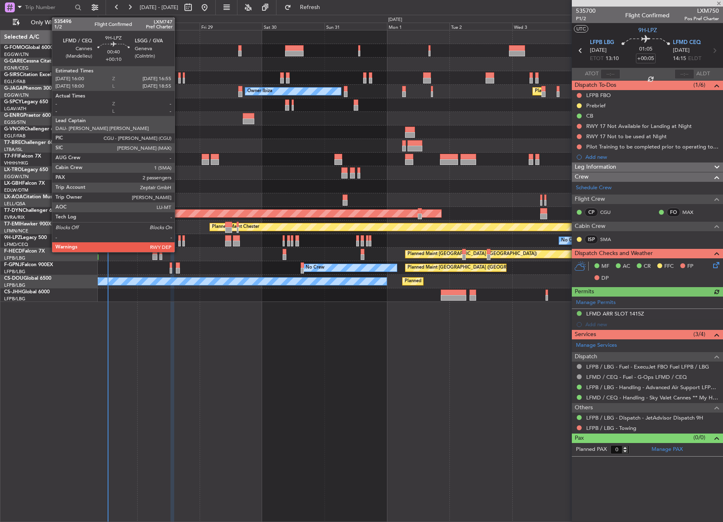
click at [178, 243] on div at bounding box center [179, 243] width 2 height 6
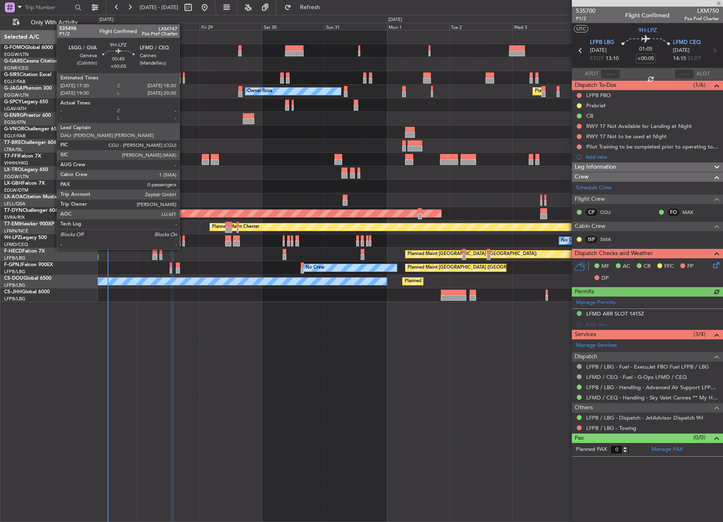
type input "+00:10"
type input "2"
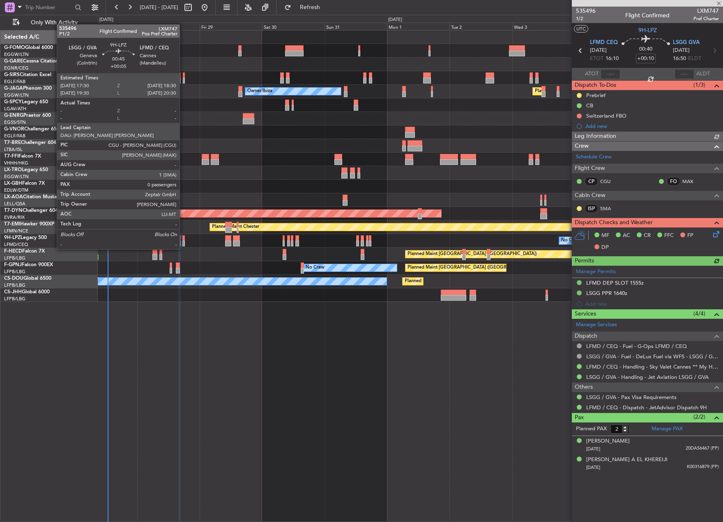
click at [183, 241] on div at bounding box center [183, 243] width 3 height 6
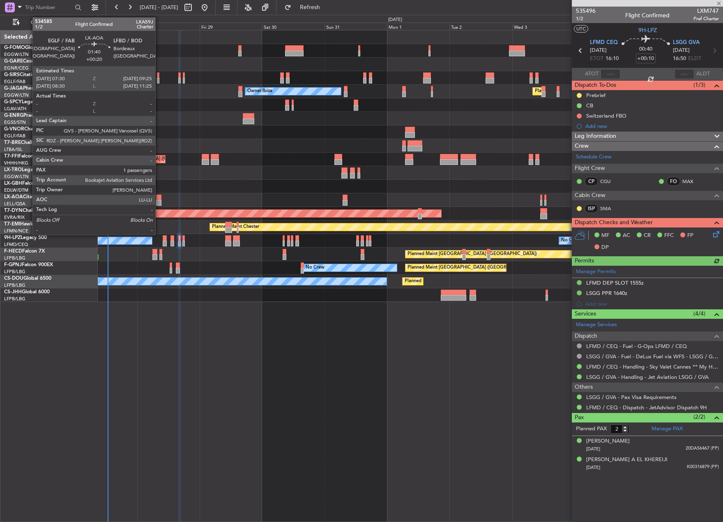
type input "+00:05"
type input "0"
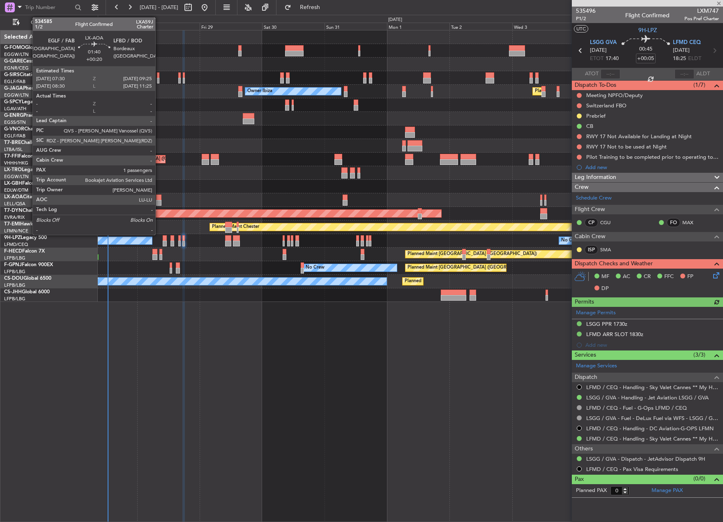
click at [159, 197] on div at bounding box center [158, 197] width 5 height 6
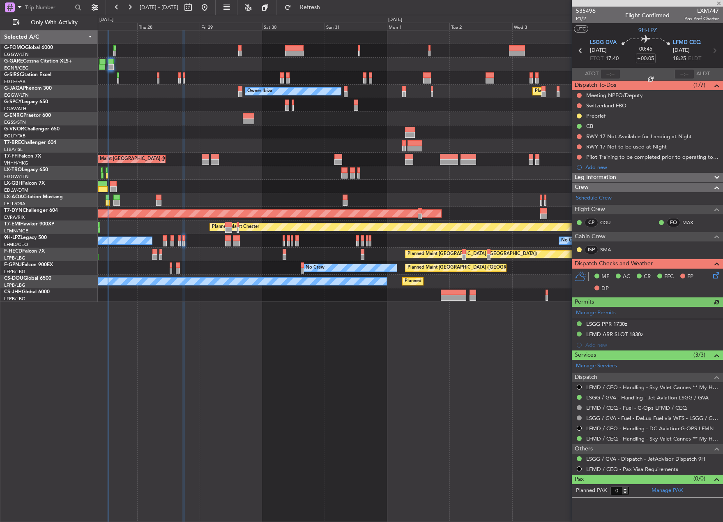
type input "+00:20"
type input "1"
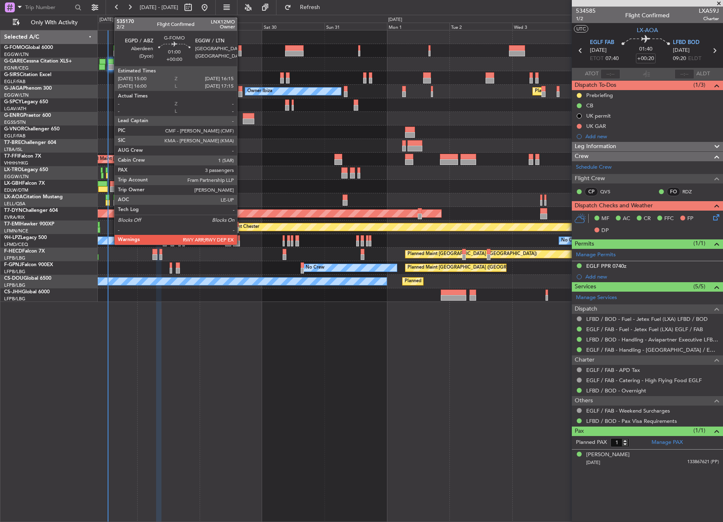
click at [241, 49] on div at bounding box center [239, 48] width 3 height 6
type input "3"
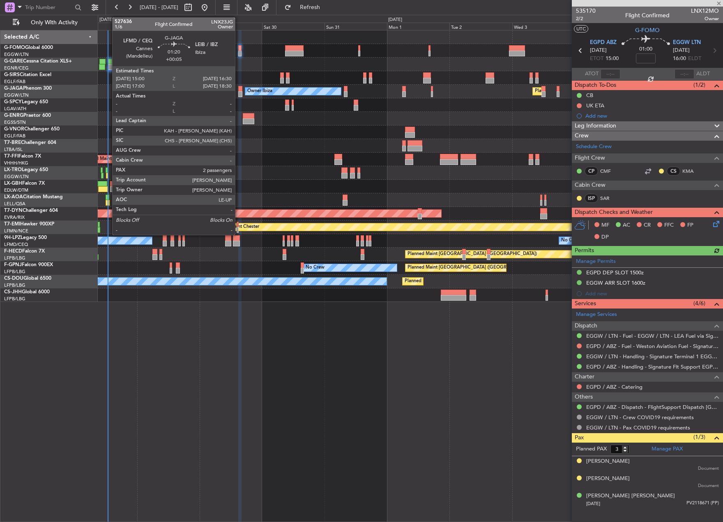
click at [239, 91] on div at bounding box center [240, 89] width 4 height 6
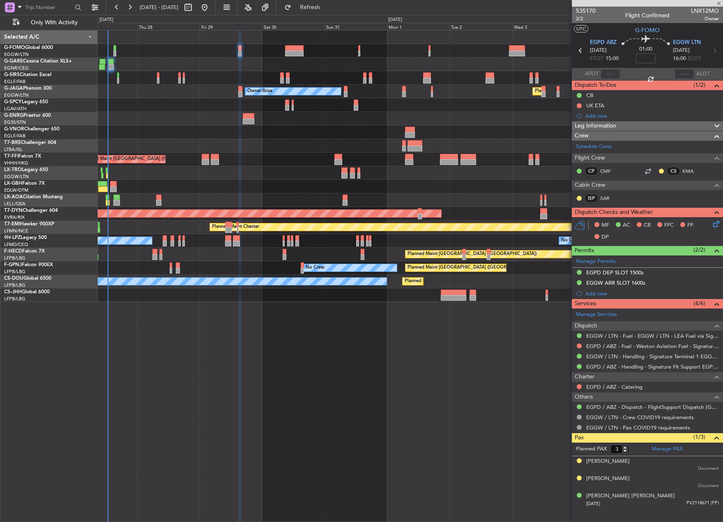
type input "+00:05"
type input "2"
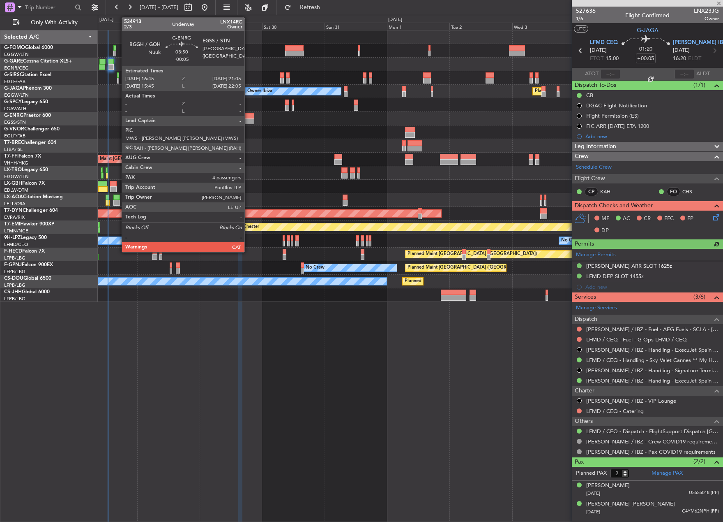
click at [248, 115] on div at bounding box center [249, 116] width 12 height 6
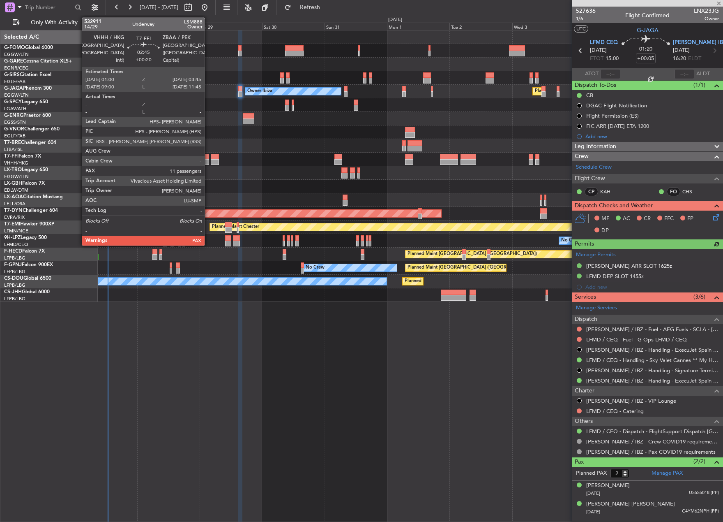
type input "-00:05"
type input "4"
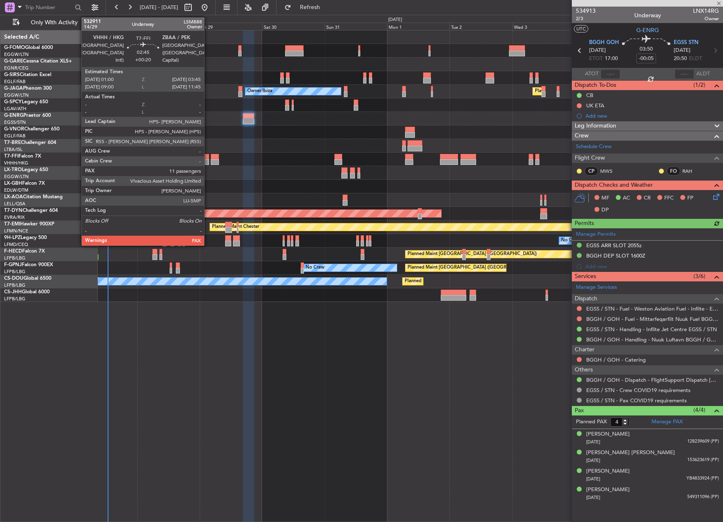
click at [208, 156] on div at bounding box center [205, 157] width 7 height 6
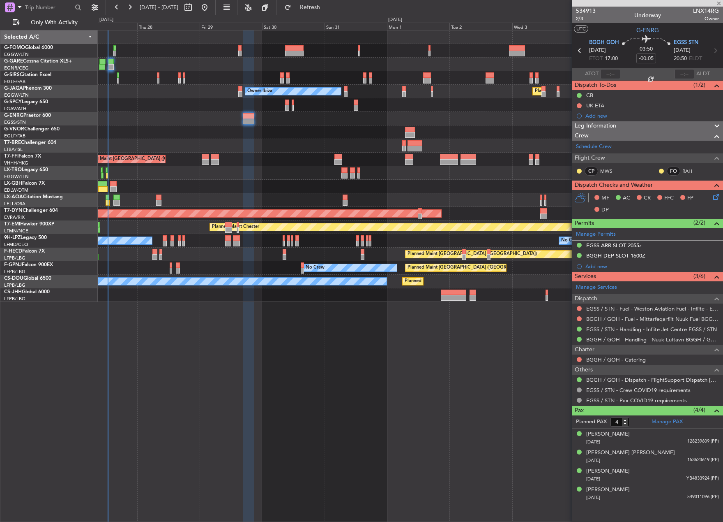
type input "+00:20"
type input "11"
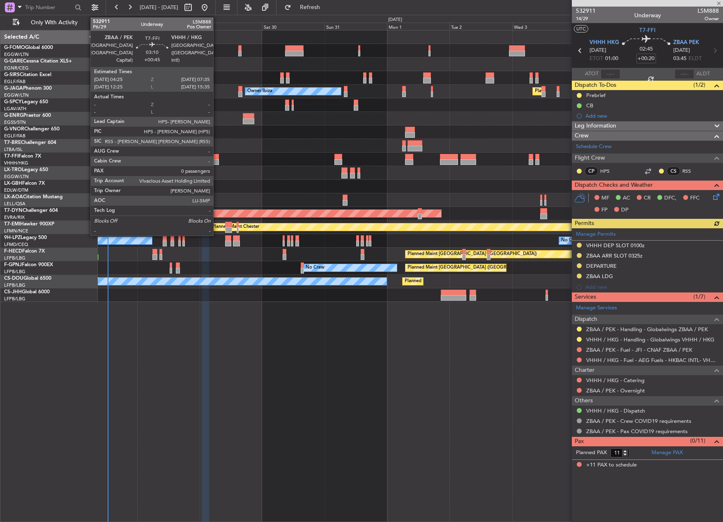
click at [217, 159] on div at bounding box center [215, 162] width 9 height 6
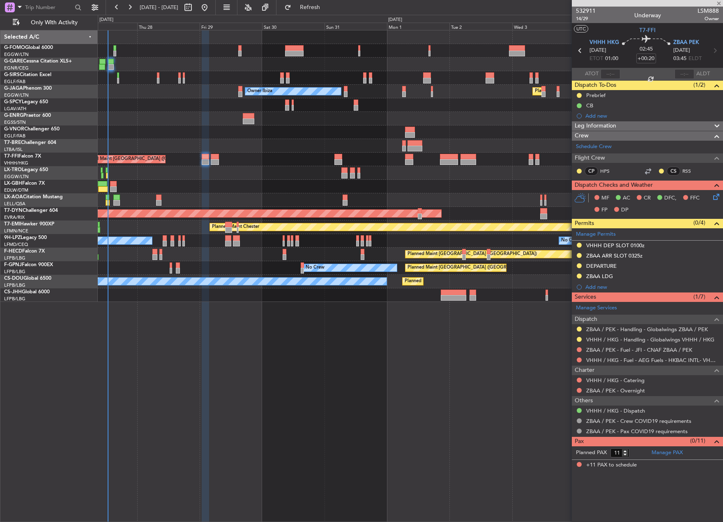
type input "+00:45"
type input "0"
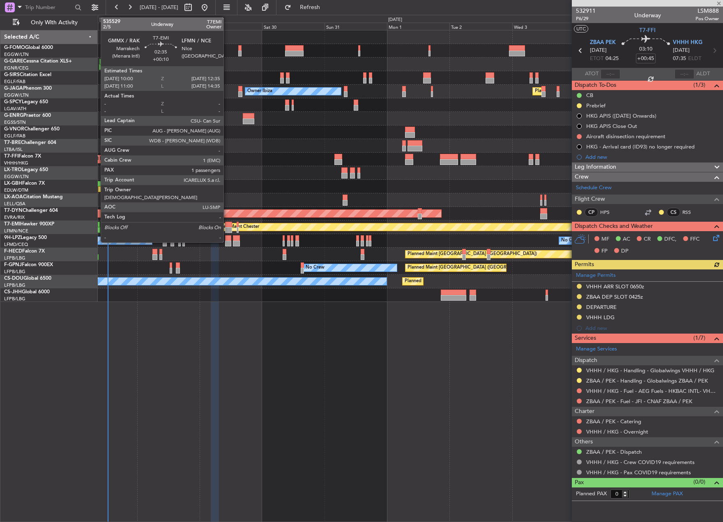
click at [227, 226] on div at bounding box center [228, 225] width 7 height 6
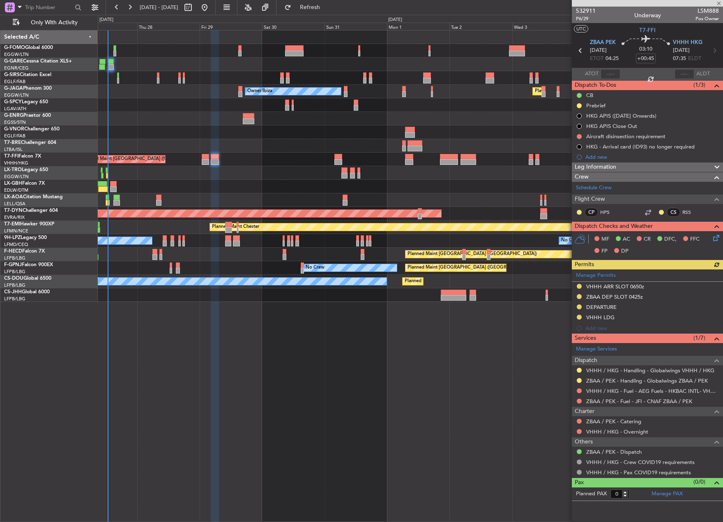
type input "+00:10"
type input "1"
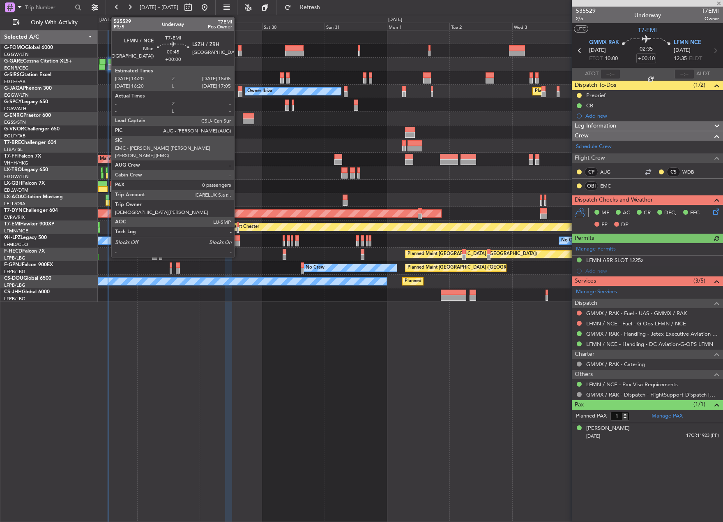
click at [238, 227] on div at bounding box center [238, 230] width 2 height 6
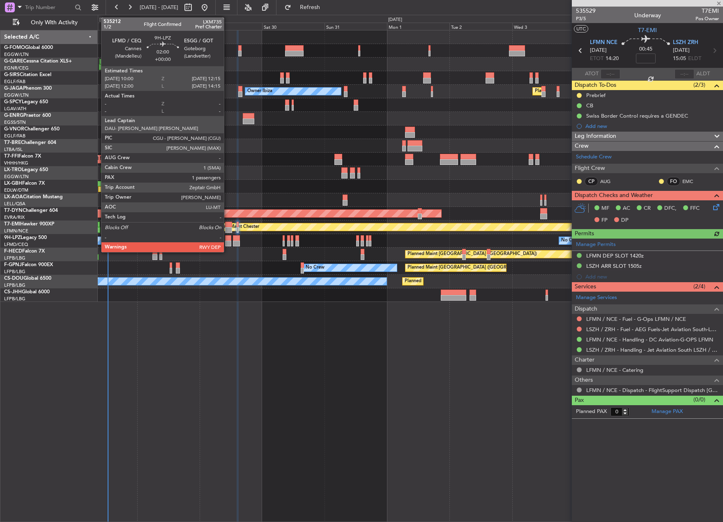
click at [228, 242] on div at bounding box center [228, 243] width 6 height 6
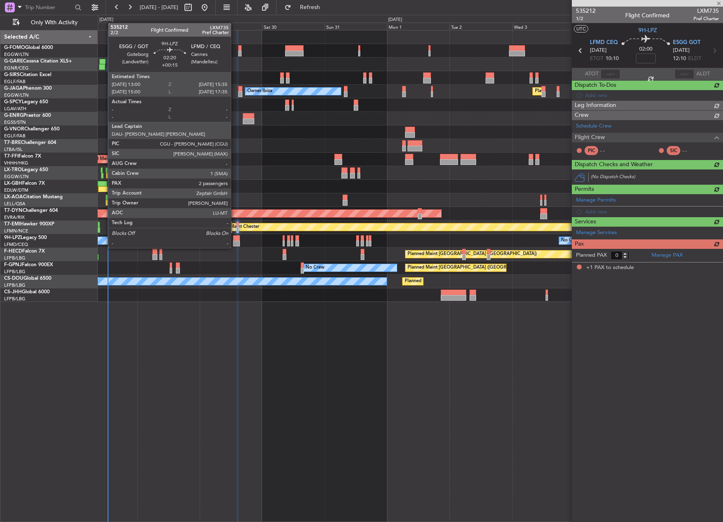
type input "1"
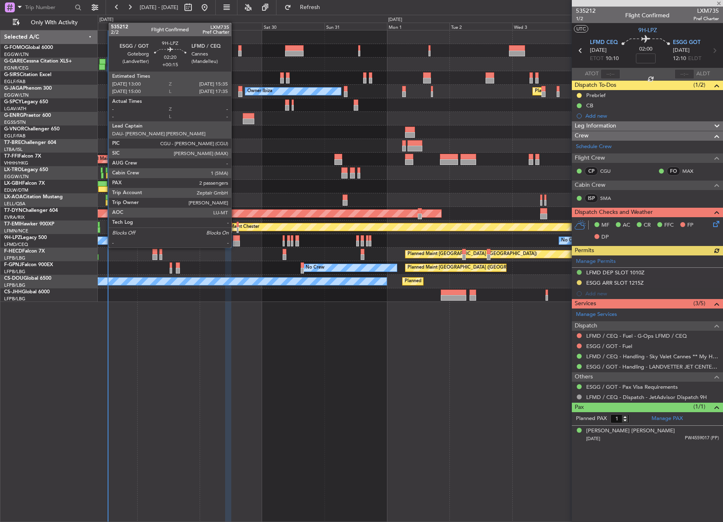
click at [235, 239] on div at bounding box center [236, 238] width 7 height 6
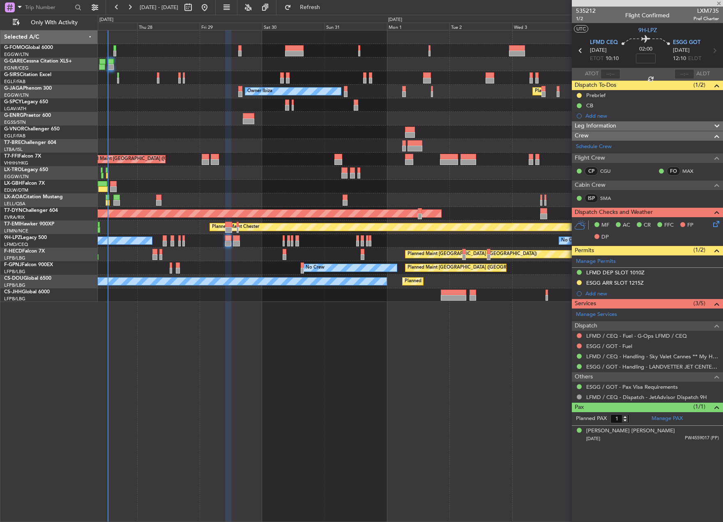
type input "+00:15"
type input "2"
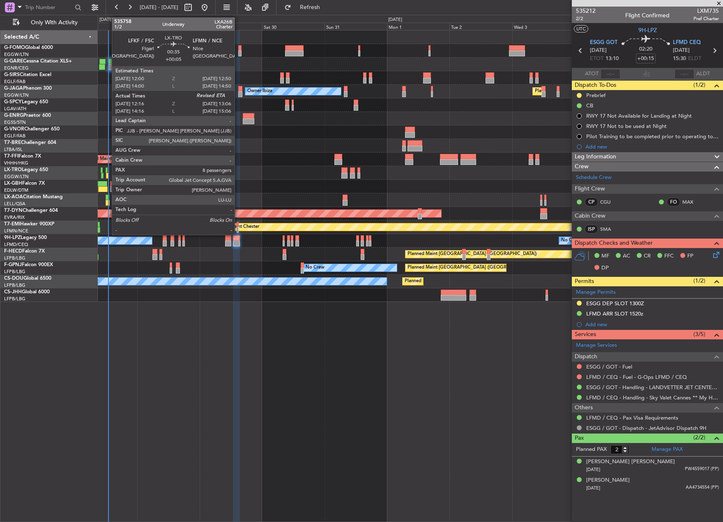
click at [108, 176] on div at bounding box center [107, 176] width 2 height 6
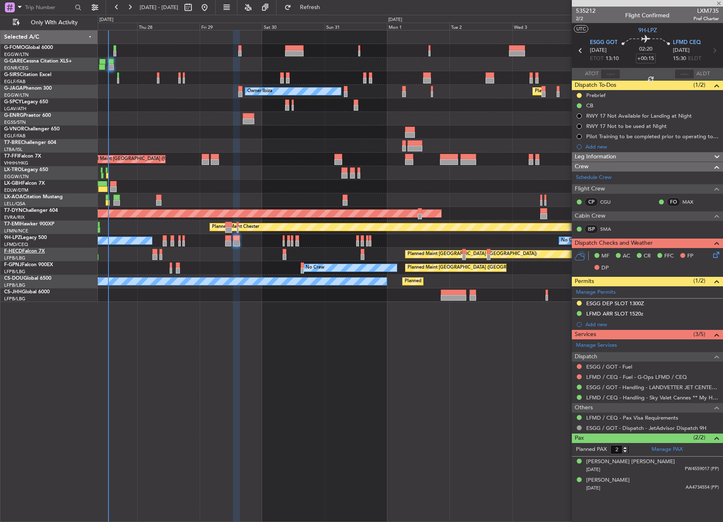
type input "+00:05"
type input "12:16"
type input "8"
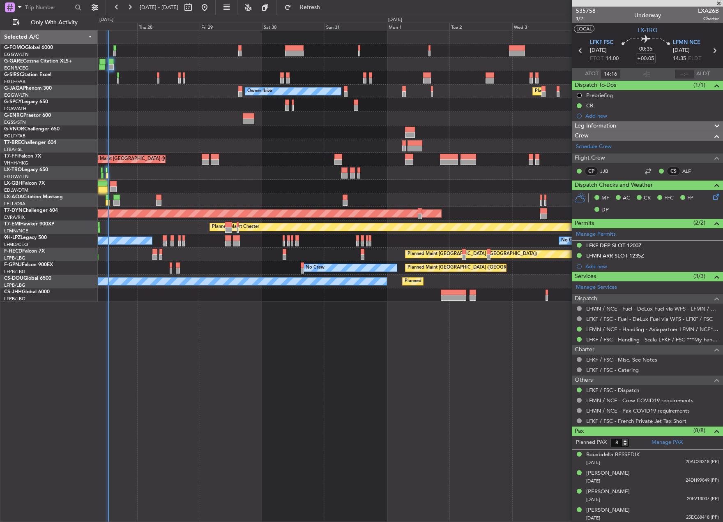
type input "12:16"
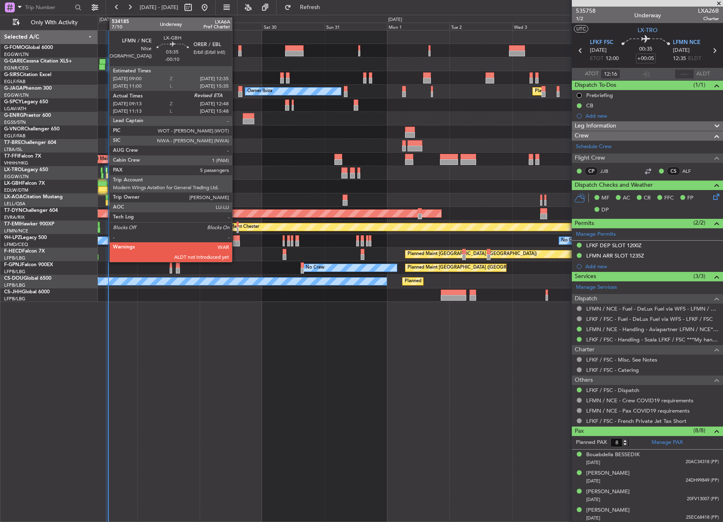
click at [105, 188] on div at bounding box center [102, 189] width 9 height 6
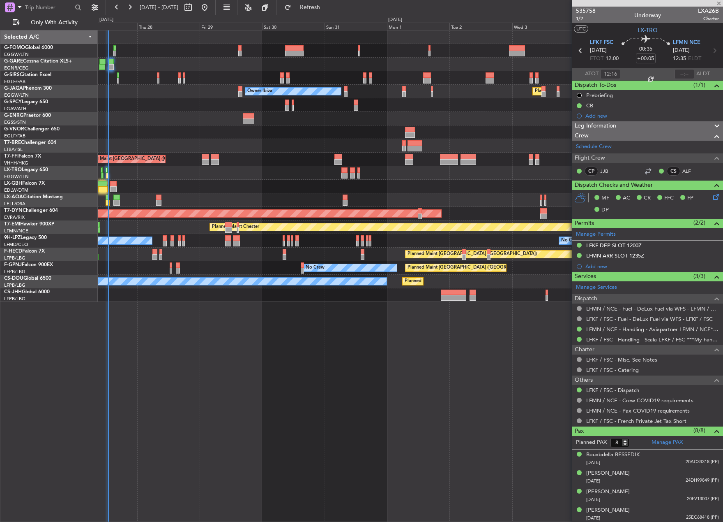
type input "-00:10"
type input "09:13"
type input "5"
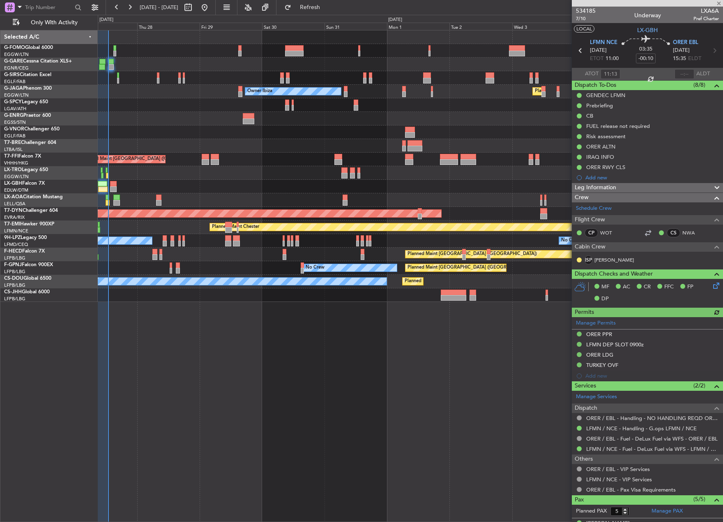
type input "09:13"
click at [705, 11] on span "LXA6A" at bounding box center [706, 11] width 25 height 9
copy span "LXA6A"
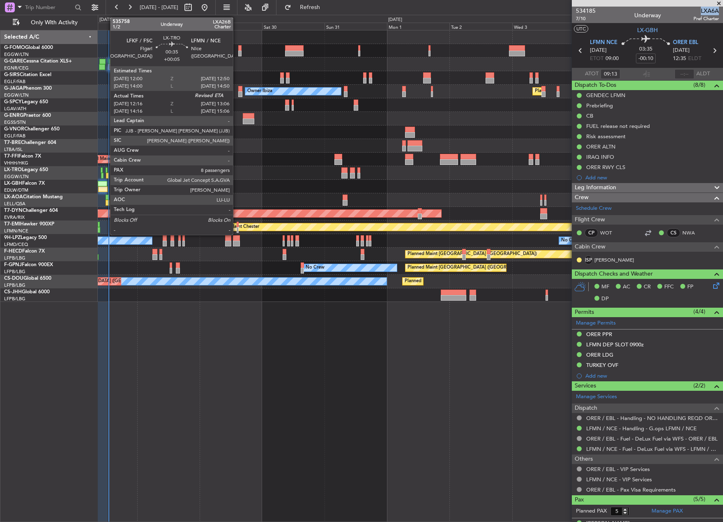
click at [106, 171] on div at bounding box center [107, 170] width 2 height 6
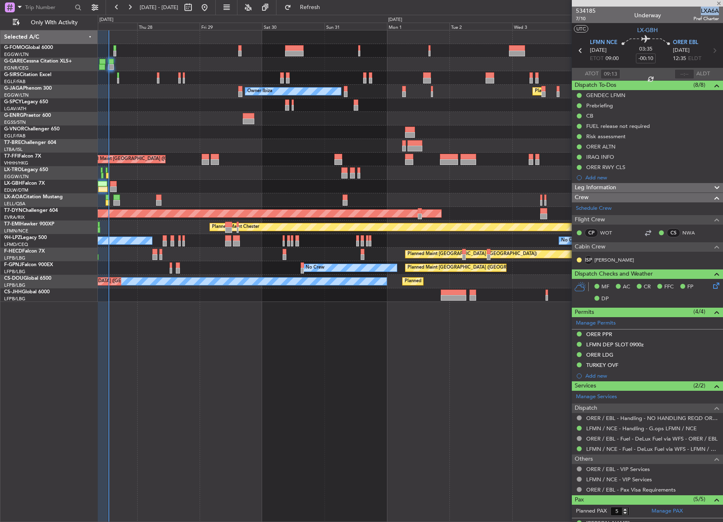
type input "+00:05"
type input "12:16"
type input "8"
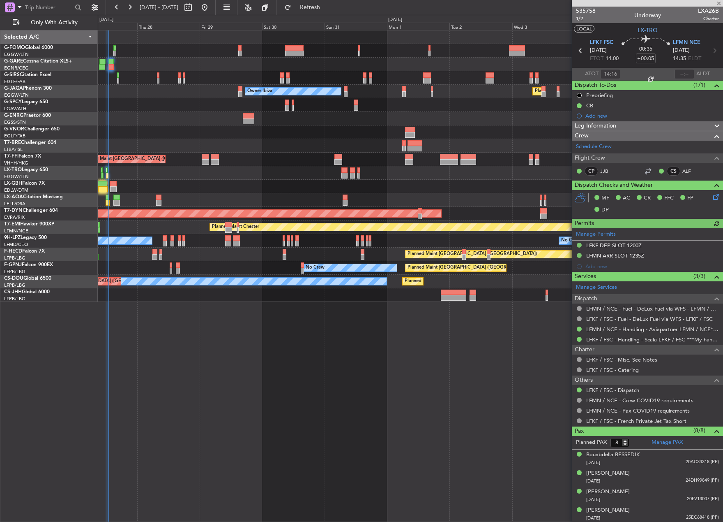
type input "12:16"
click at [676, 74] on div at bounding box center [685, 74] width 20 height 10
click at [676, 74] on input "text" at bounding box center [685, 74] width 20 height 10
click at [661, 77] on section "ATOT 12:16 1459 ALDT" at bounding box center [647, 74] width 151 height 12
type input "14:59"
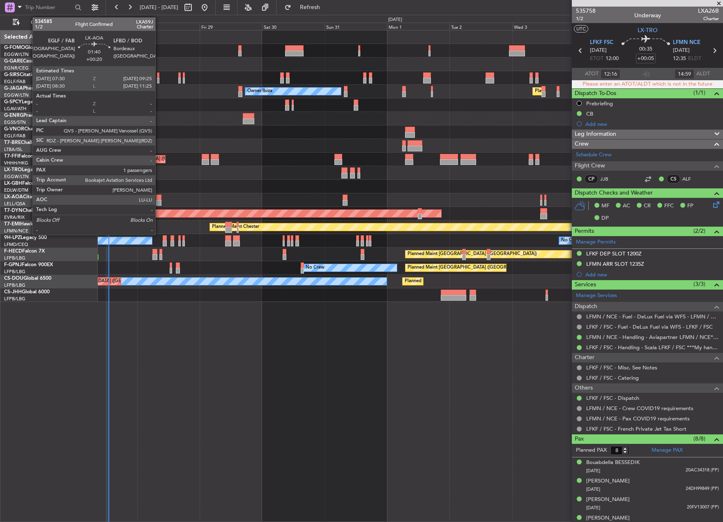
click at [159, 197] on div at bounding box center [158, 197] width 5 height 6
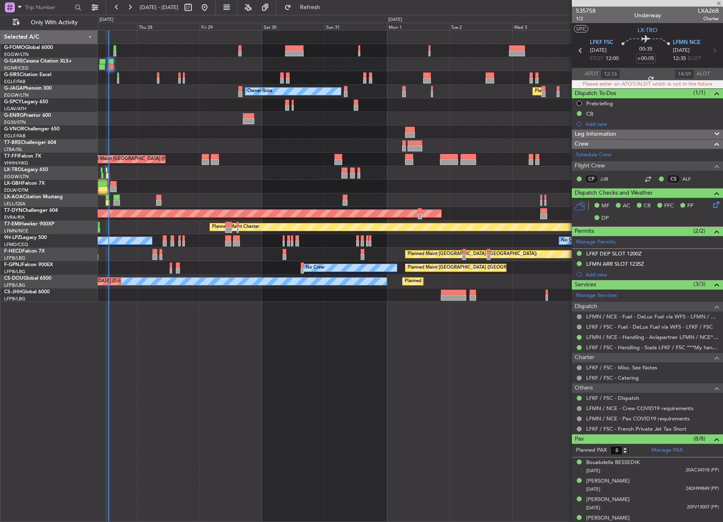
type input "+00:20"
type input "1"
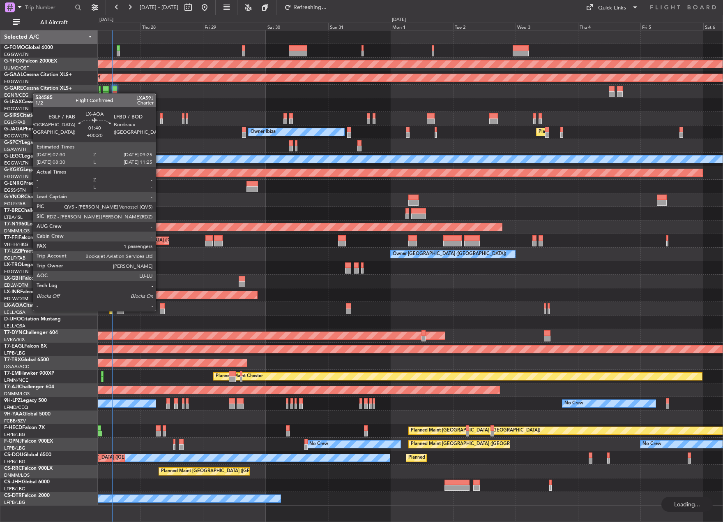
click at [160, 310] on div at bounding box center [162, 311] width 5 height 6
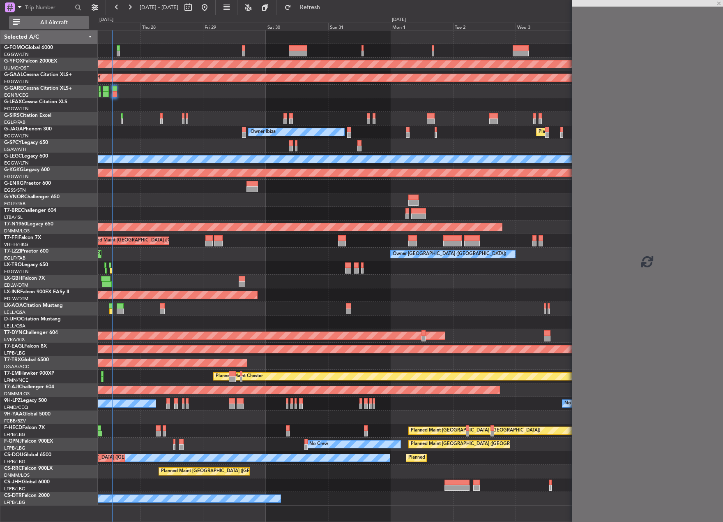
click at [73, 21] on span "All Aircraft" at bounding box center [53, 23] width 65 height 6
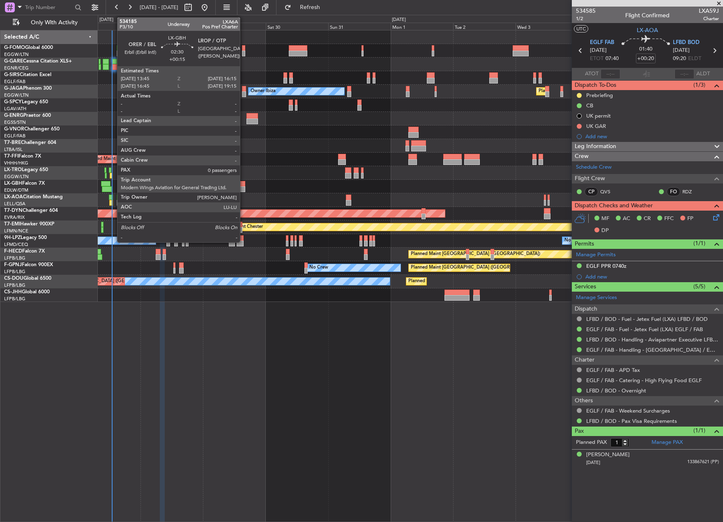
click at [244, 184] on div at bounding box center [242, 184] width 7 height 6
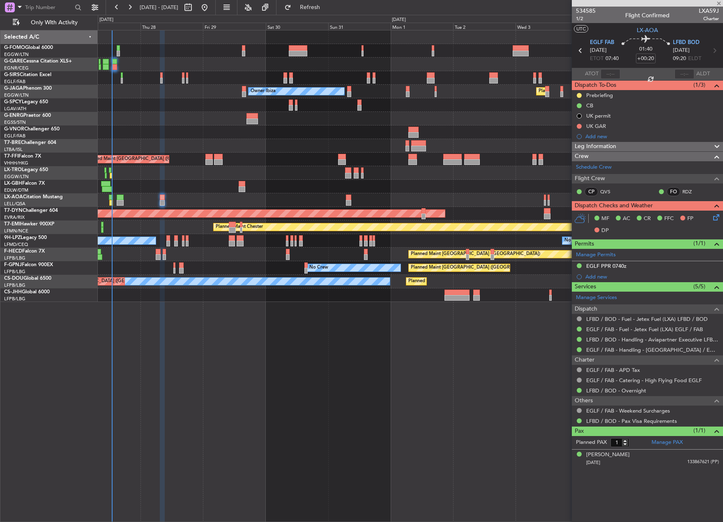
type input "+00:15"
type input "0"
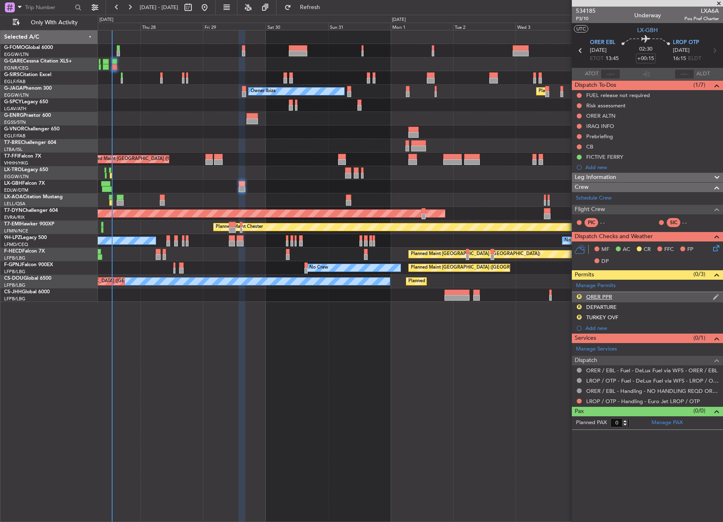
click at [576, 296] on div "R" at bounding box center [579, 296] width 7 height 7
click at [579, 297] on button "R" at bounding box center [579, 296] width 5 height 5
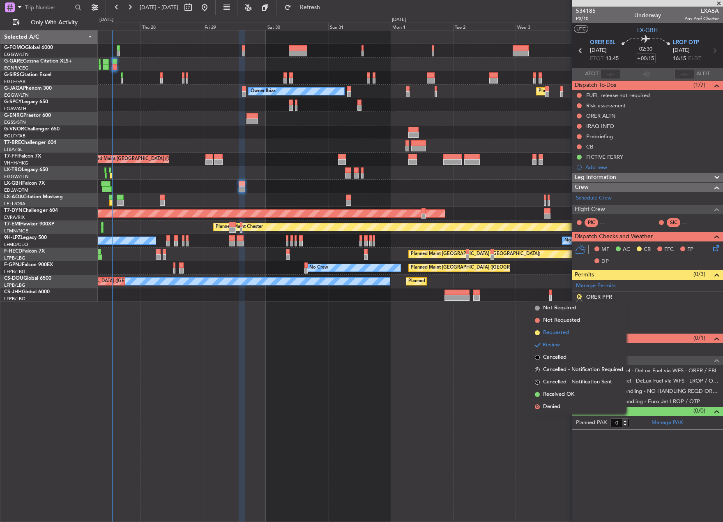
click at [563, 335] on span "Requested" at bounding box center [556, 332] width 26 height 8
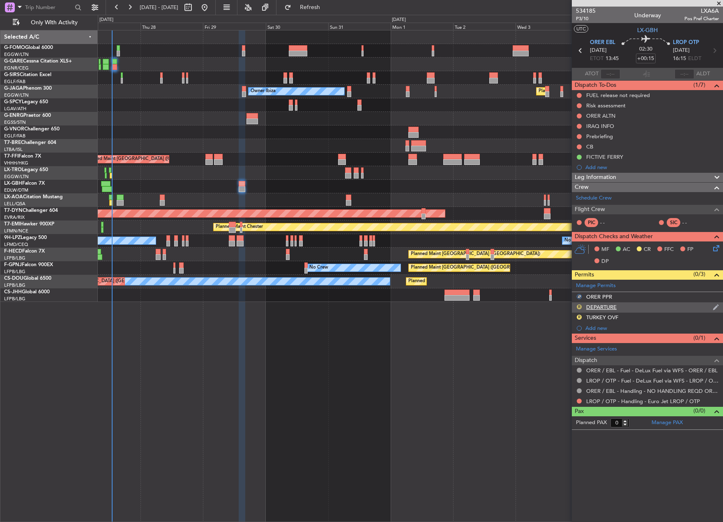
click at [578, 305] on button "R" at bounding box center [579, 306] width 5 height 5
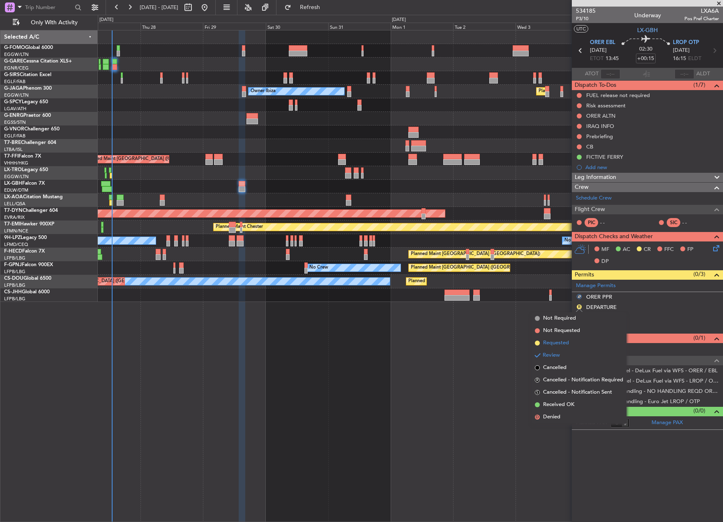
click at [573, 343] on li "Requested" at bounding box center [579, 343] width 95 height 12
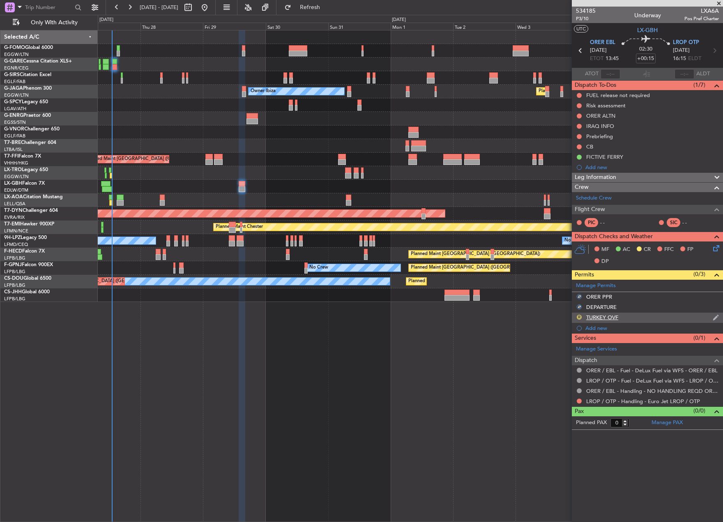
click at [579, 316] on button "R" at bounding box center [579, 316] width 5 height 5
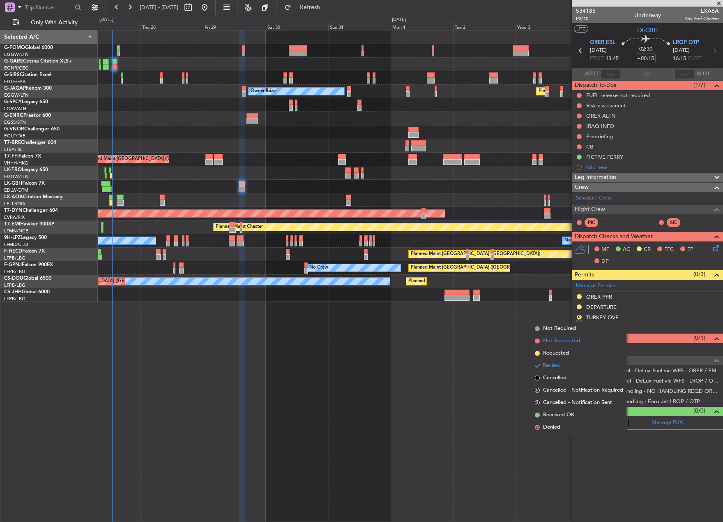
click at [573, 343] on span "Not Requested" at bounding box center [561, 341] width 37 height 8
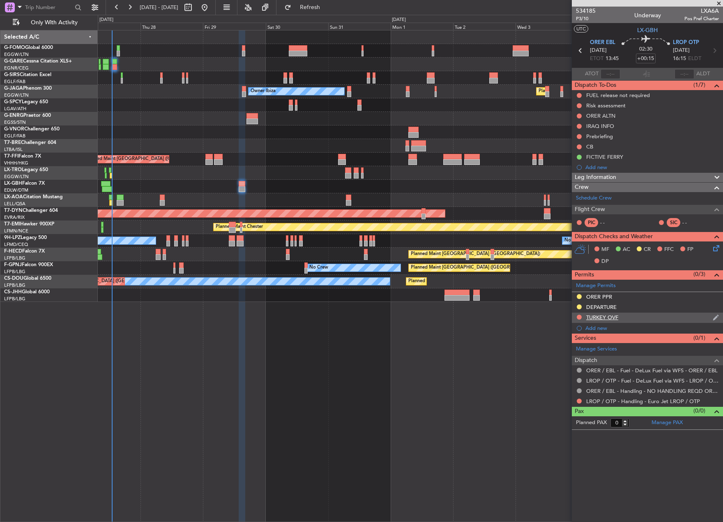
click at [599, 316] on div "TURKEY OVF" at bounding box center [602, 317] width 32 height 7
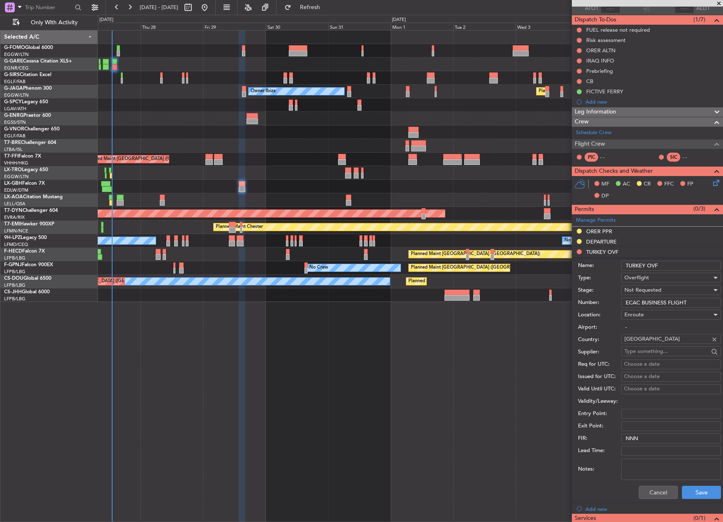
scroll to position [153, 0]
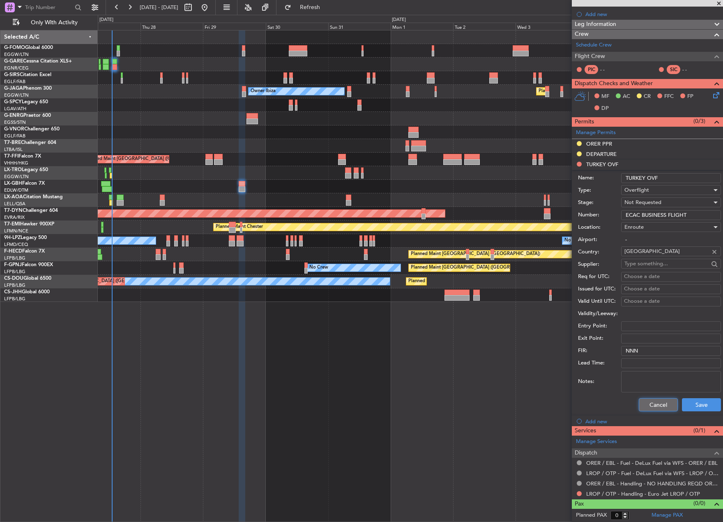
click at [651, 404] on button "Cancel" at bounding box center [658, 404] width 39 height 13
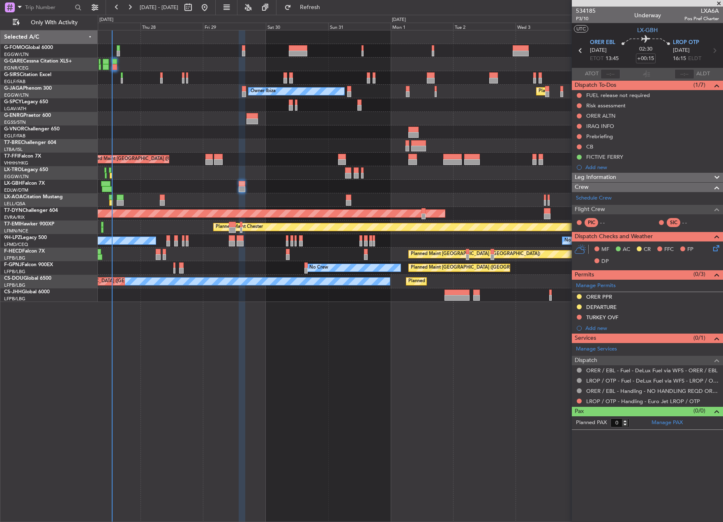
scroll to position [0, 0]
click at [581, 317] on button at bounding box center [579, 316] width 5 height 5
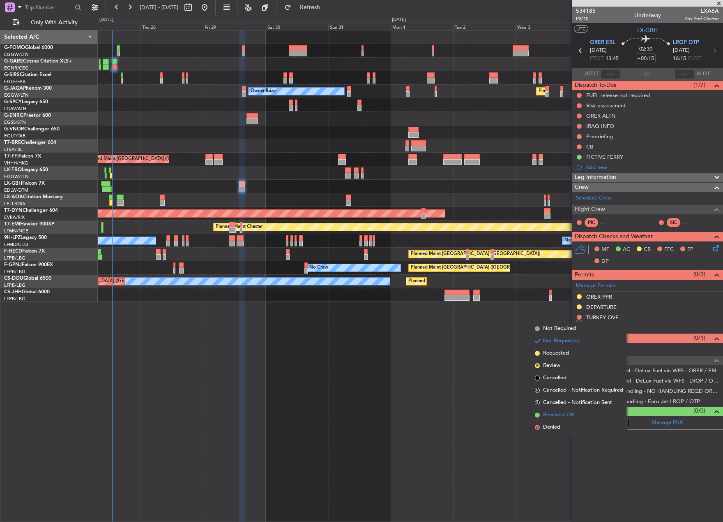
click at [562, 410] on li "Received OK" at bounding box center [579, 415] width 95 height 12
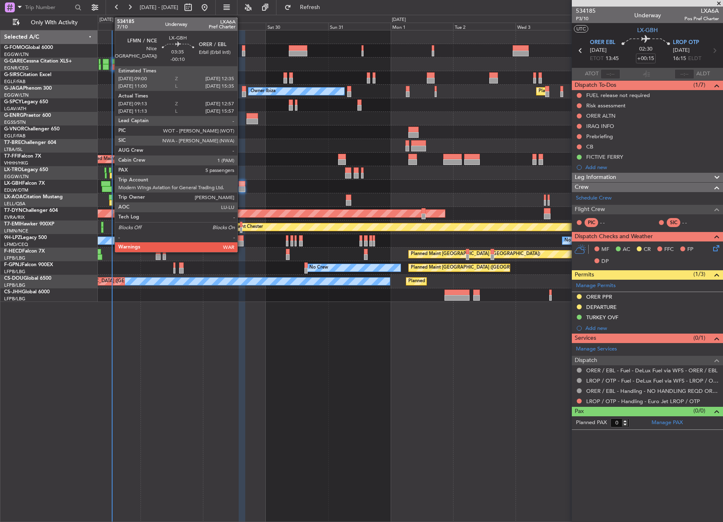
click at [111, 189] on div at bounding box center [107, 189] width 10 height 6
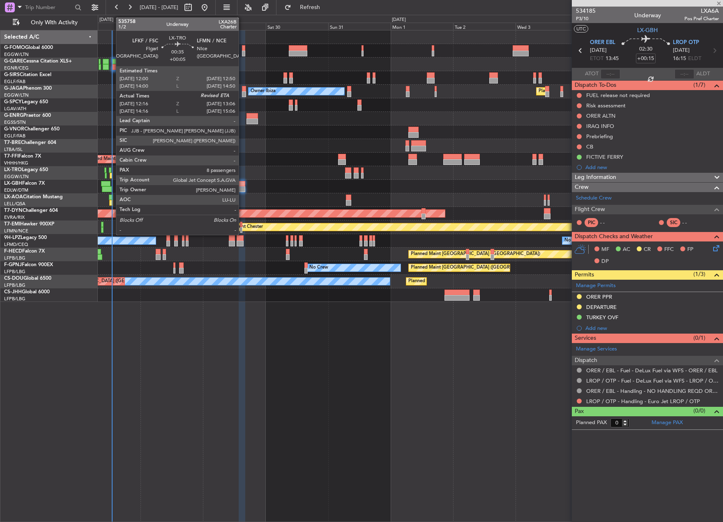
type input "-00:10"
type input "09:13"
type input "12:57"
type input "5"
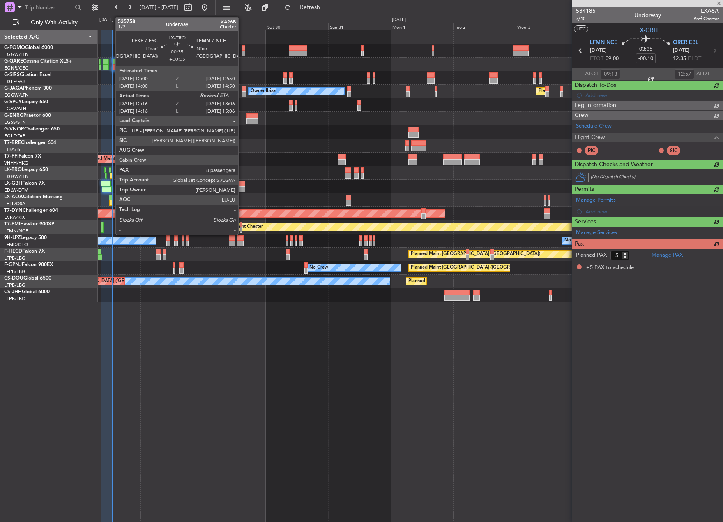
click at [111, 175] on div at bounding box center [111, 176] width 2 height 6
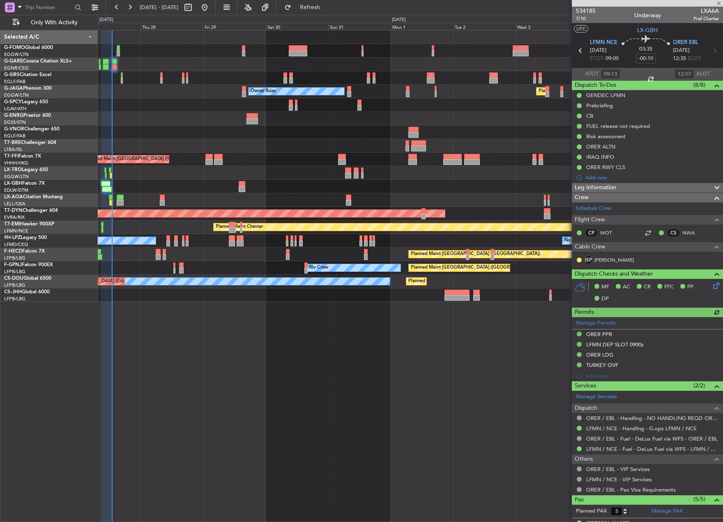
type input "+00:05"
type input "12:16"
type input "8"
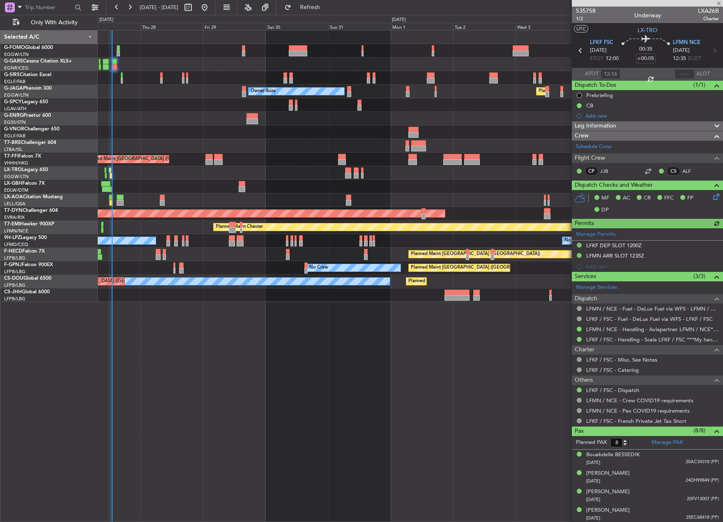
click at [679, 71] on div at bounding box center [685, 74] width 20 height 10
click at [682, 72] on div at bounding box center [685, 74] width 20 height 10
click at [681, 75] on div at bounding box center [685, 74] width 20 height 10
click at [681, 75] on input "text" at bounding box center [685, 74] width 20 height 10
click at [642, 75] on div at bounding box center [647, 74] width 10 height 10
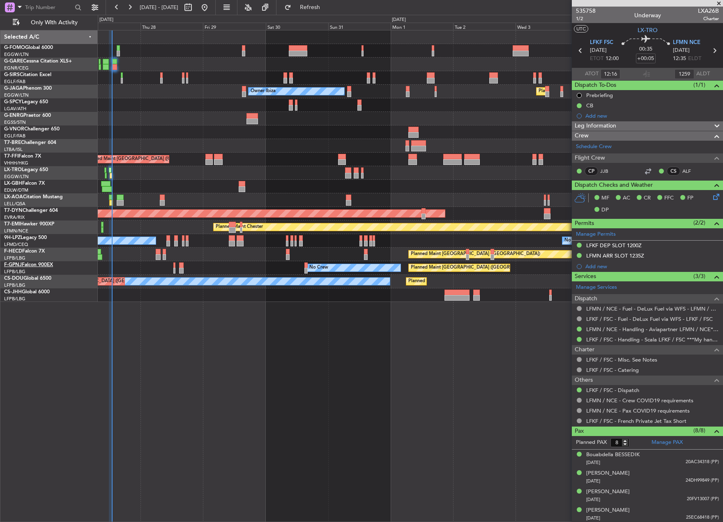
type input "12:59"
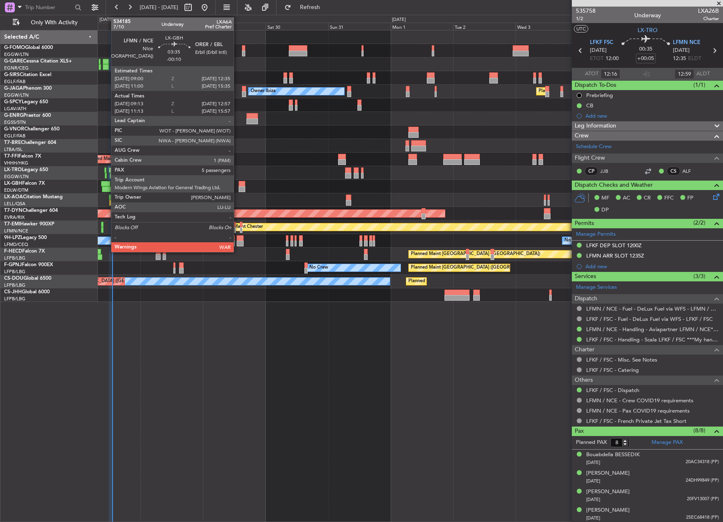
click at [107, 189] on div at bounding box center [107, 189] width 10 height 6
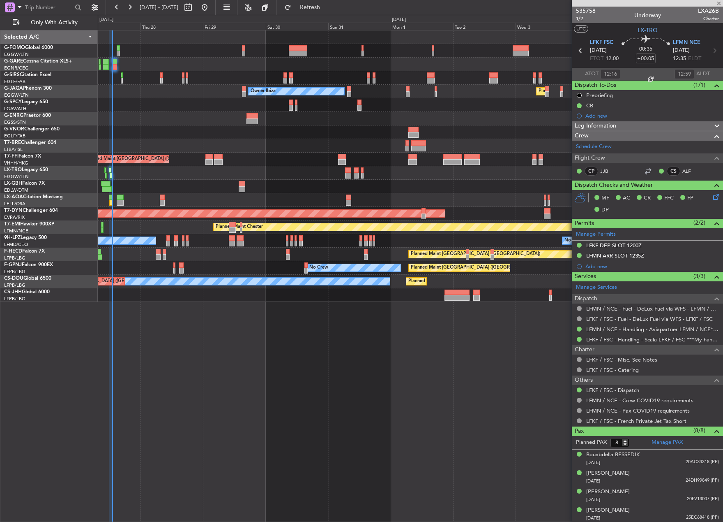
type input "-00:10"
type input "09:13"
type input "12:57"
type input "5"
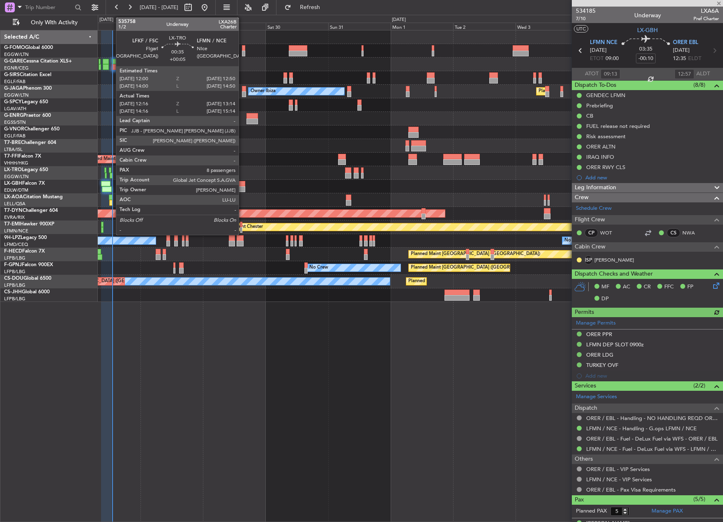
click at [112, 175] on div at bounding box center [111, 176] width 3 height 6
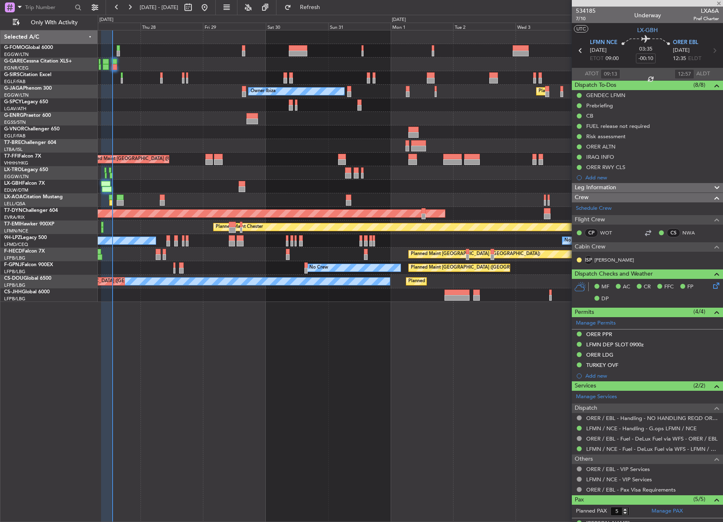
type input "+00:05"
type input "12:16"
type input "12:59"
type input "8"
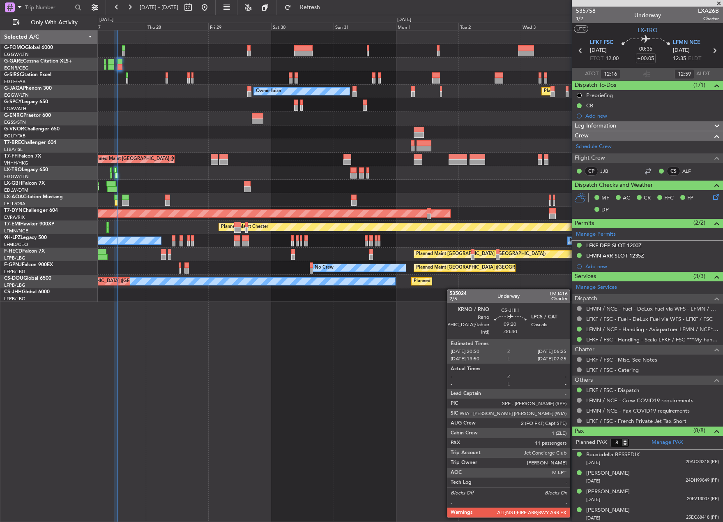
click at [460, 293] on div "Unplanned Maint Oxford (Kidlington) Planned Maint London (Luton) Owner Ibiza No…" at bounding box center [410, 165] width 625 height 271
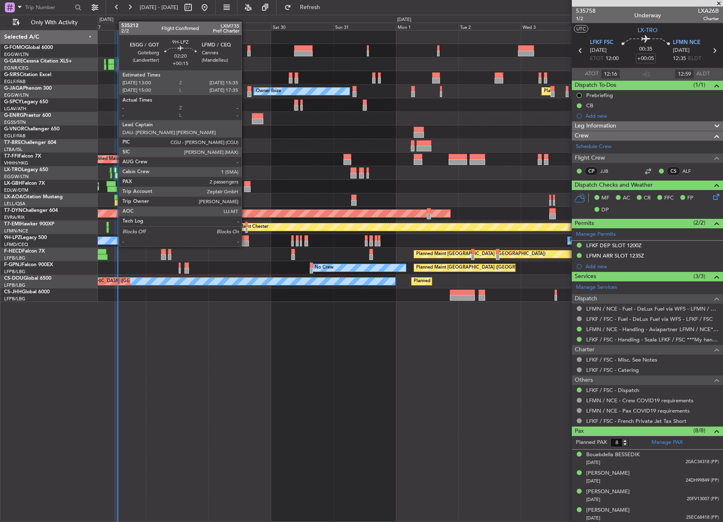
click at [245, 238] on div at bounding box center [245, 238] width 7 height 6
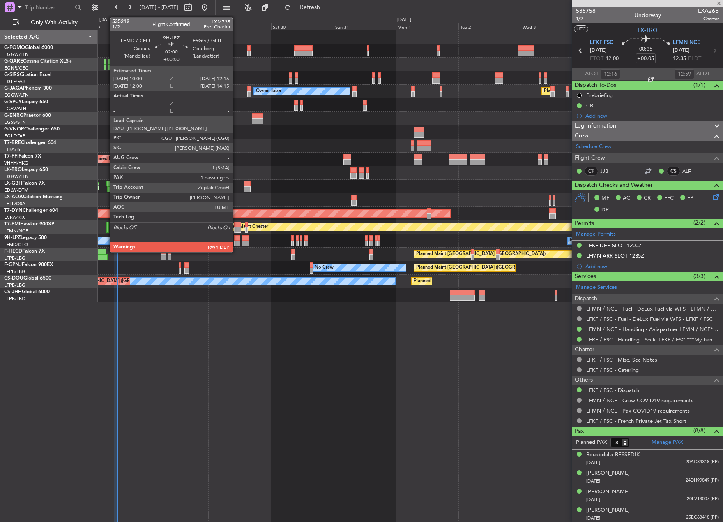
type input "+00:15"
type input "2"
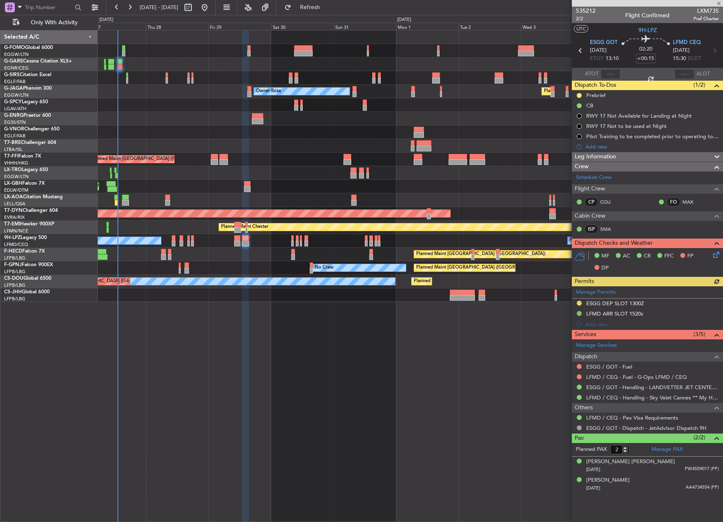
click at [233, 240] on div "No Crew No Crew" at bounding box center [410, 241] width 625 height 14
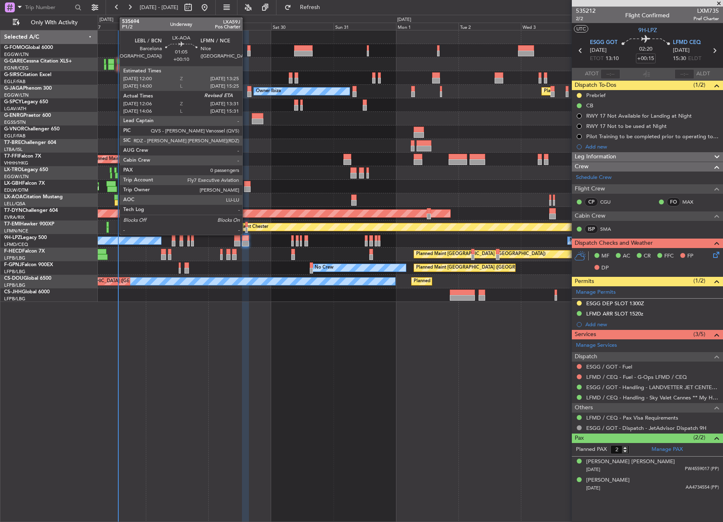
click at [115, 202] on div at bounding box center [117, 203] width 4 height 6
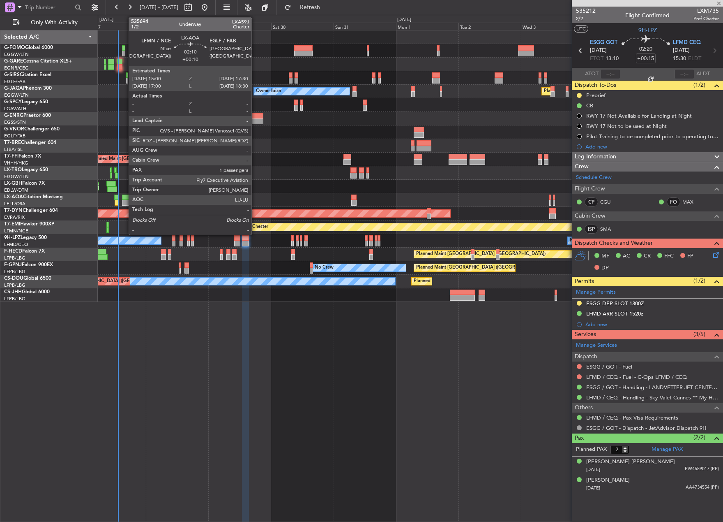
type input "+00:10"
type input "12:21"
type input "0"
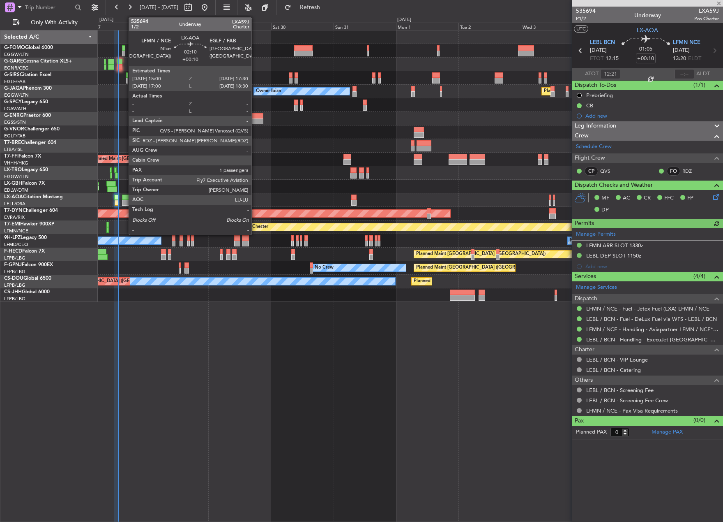
click at [125, 203] on div at bounding box center [125, 203] width 7 height 6
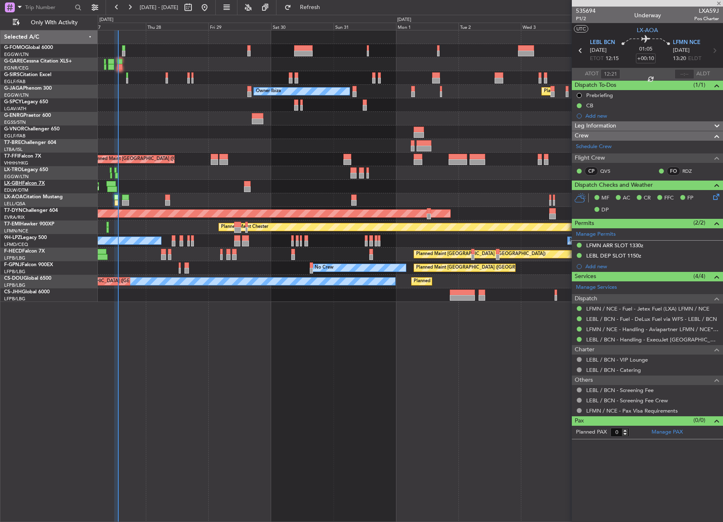
type input "1"
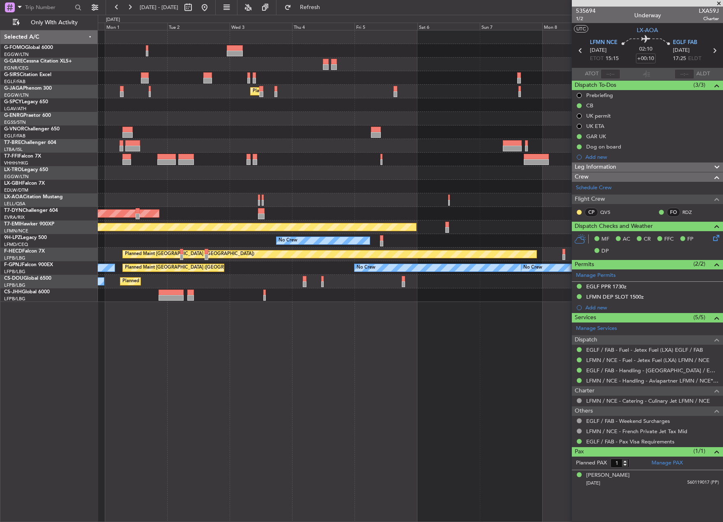
click at [199, 284] on div "Planned Maint London (Luton) Owner Ibiza Planned Maint Tianjin (Binhai) Planned…" at bounding box center [410, 165] width 625 height 271
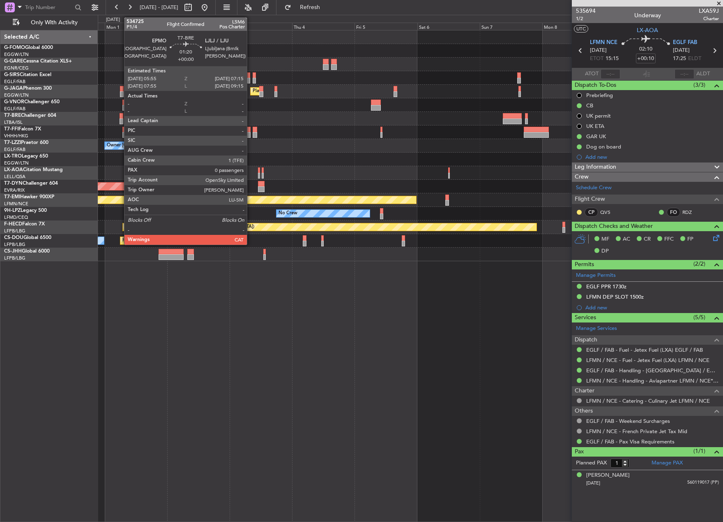
click at [120, 123] on div at bounding box center [122, 121] width 4 height 6
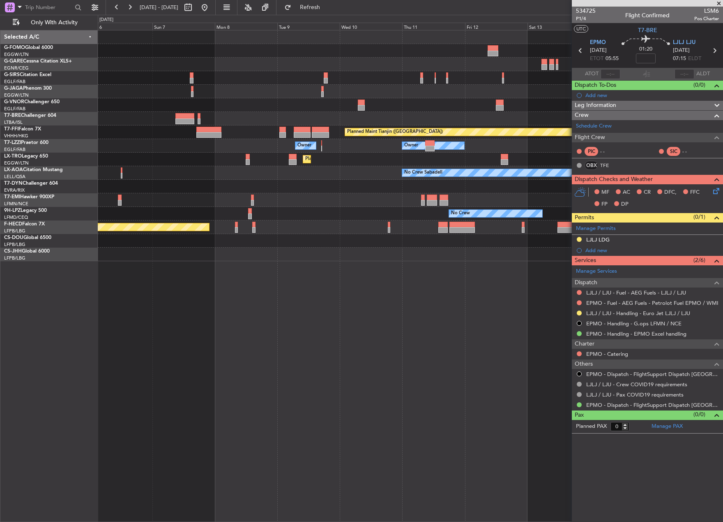
click at [88, 218] on div "Planned Maint Geneva (Cointrin) Planned Maint Tianjin (Binhai) Owner Owner Owne…" at bounding box center [361, 268] width 723 height 507
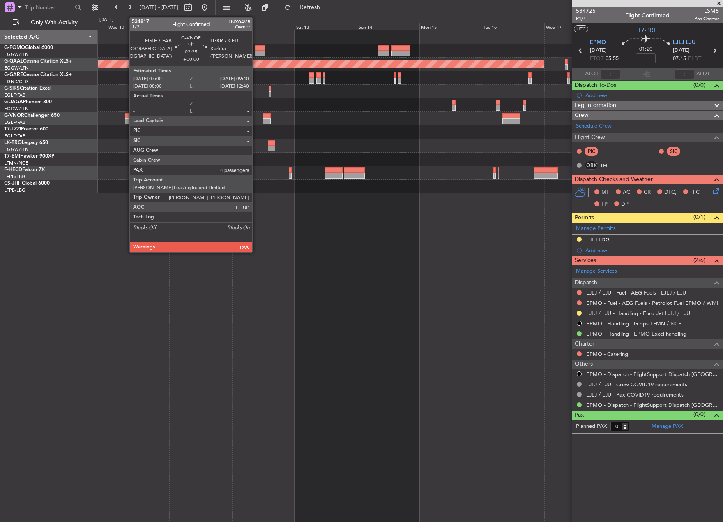
click at [125, 117] on div at bounding box center [128, 116] width 7 height 6
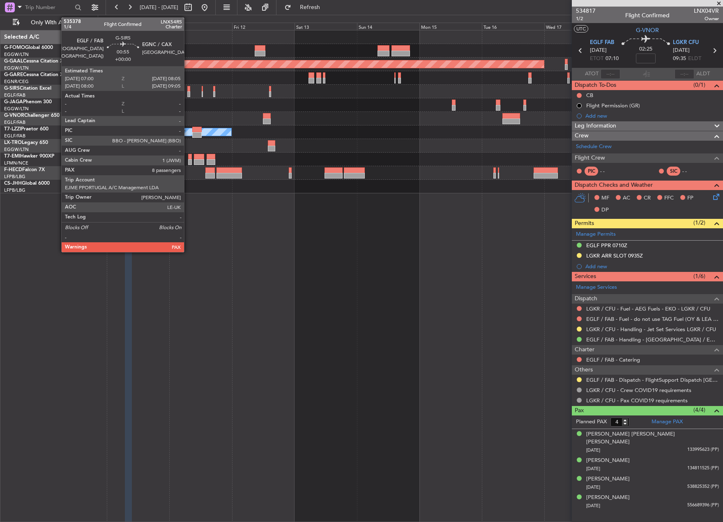
click at [188, 89] on div at bounding box center [188, 89] width 3 height 6
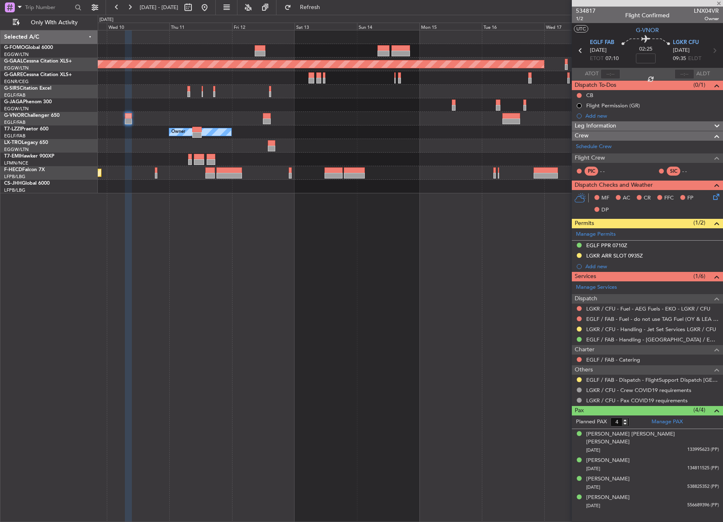
type input "8"
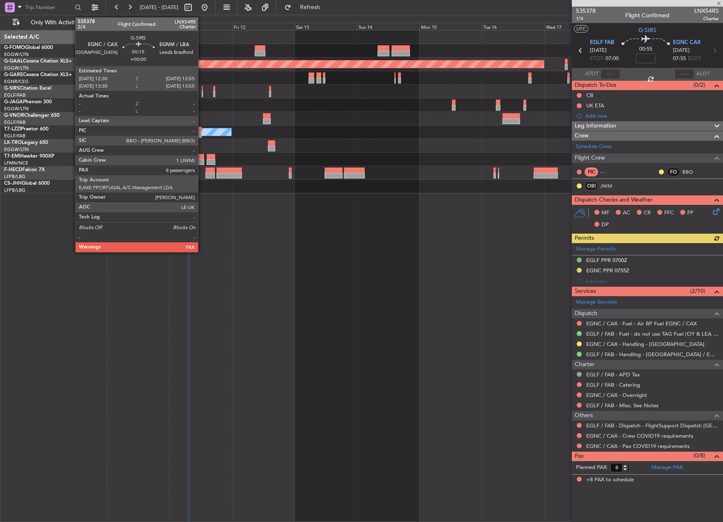
click at [202, 89] on div at bounding box center [202, 89] width 1 height 6
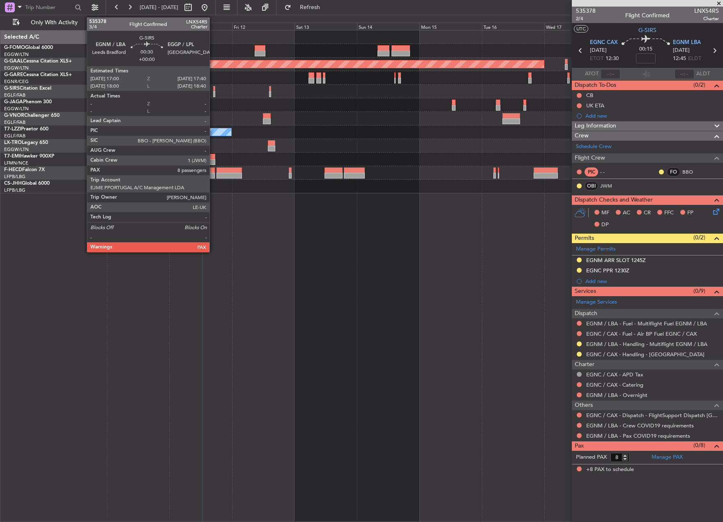
click at [213, 88] on div at bounding box center [214, 89] width 2 height 6
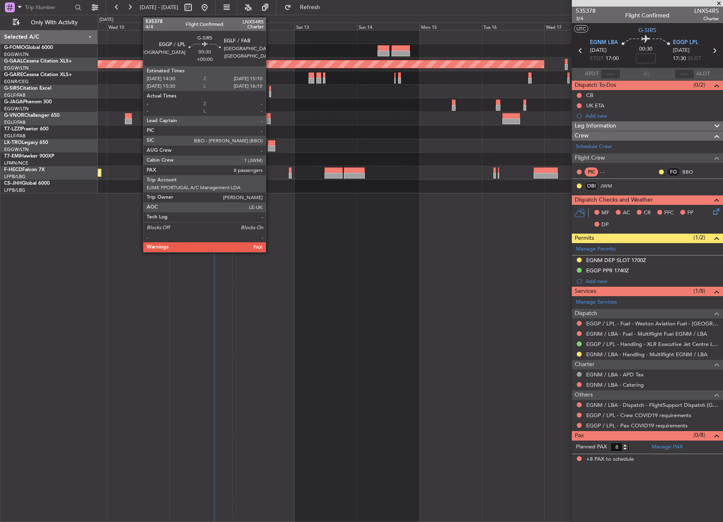
click at [270, 90] on div at bounding box center [270, 89] width 2 height 6
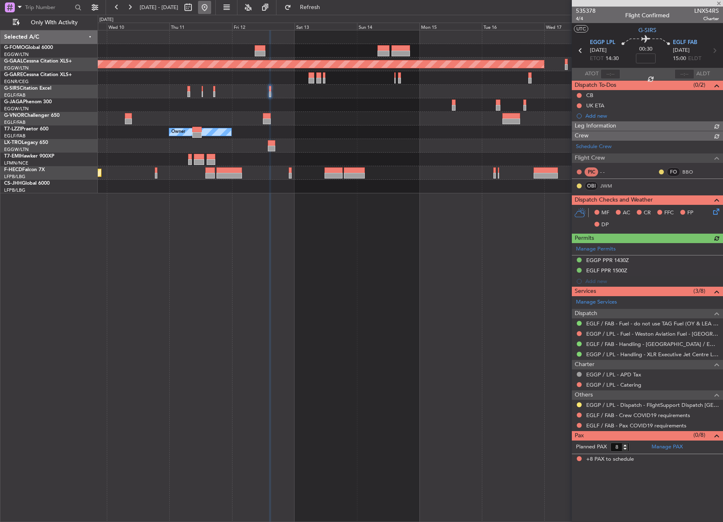
click at [211, 9] on button at bounding box center [204, 7] width 13 height 13
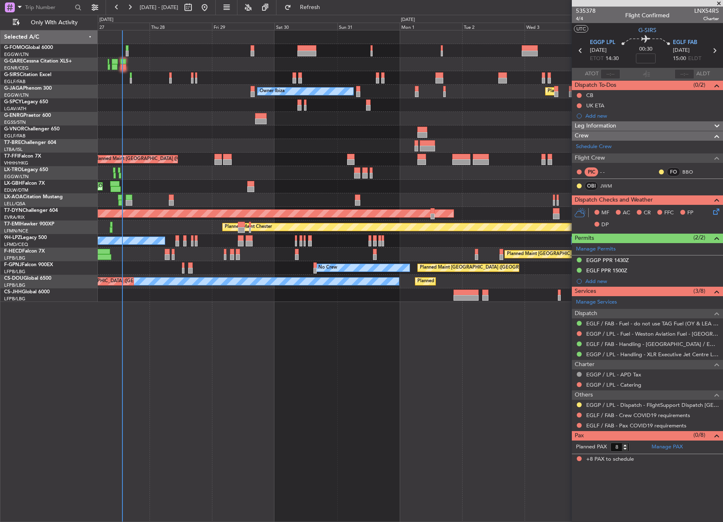
click at [124, 77] on div "Unplanned Maint Oxford ([GEOGRAPHIC_DATA])" at bounding box center [410, 78] width 625 height 14
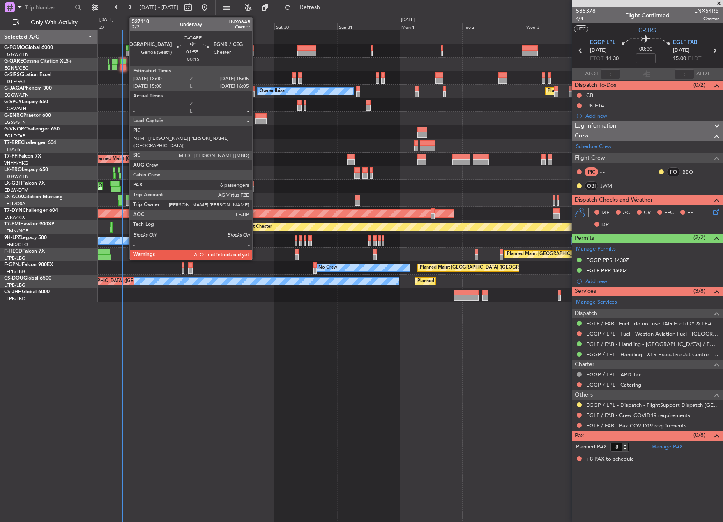
click at [125, 63] on div at bounding box center [123, 62] width 6 height 6
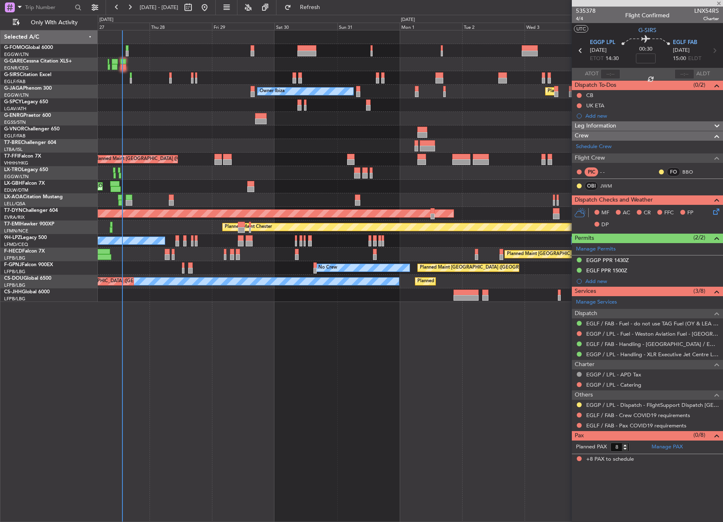
type input "-00:15"
type input "6"
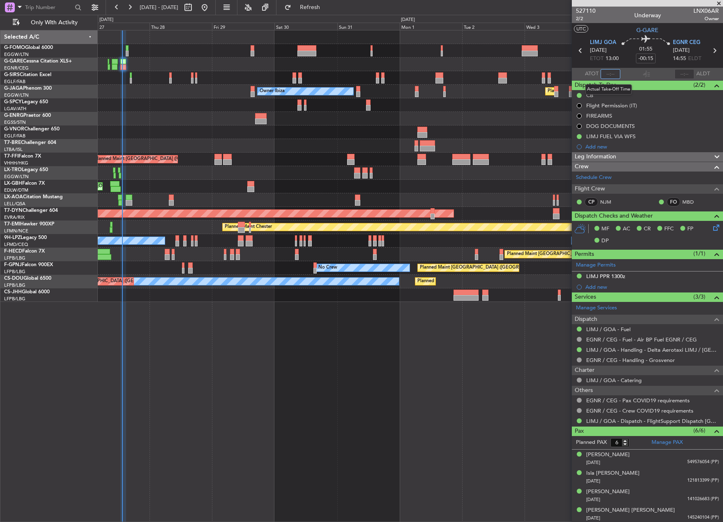
click at [606, 73] on input "text" at bounding box center [611, 74] width 20 height 10
click at [606, 75] on input "text" at bounding box center [611, 74] width 20 height 10
click at [623, 76] on section "ATOT 1331 ALDT" at bounding box center [647, 74] width 151 height 12
type input "13:31"
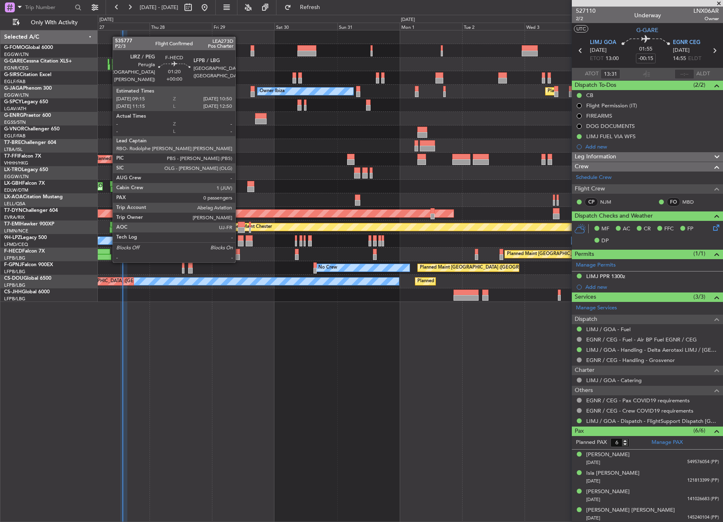
click at [239, 253] on div at bounding box center [238, 252] width 5 height 6
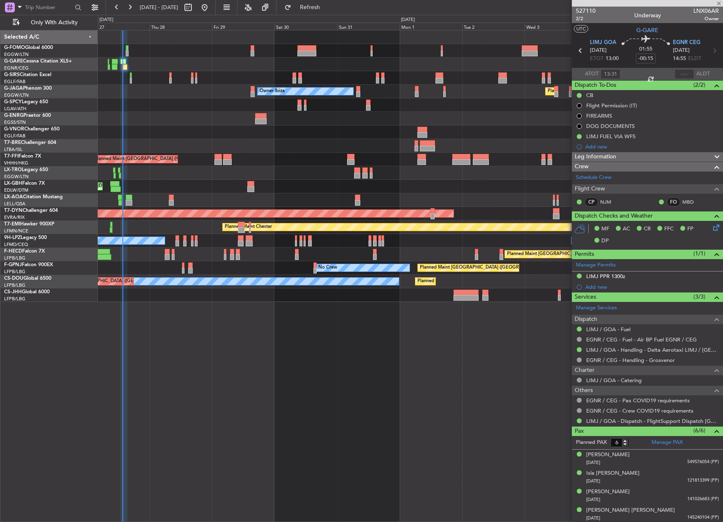
type input "0"
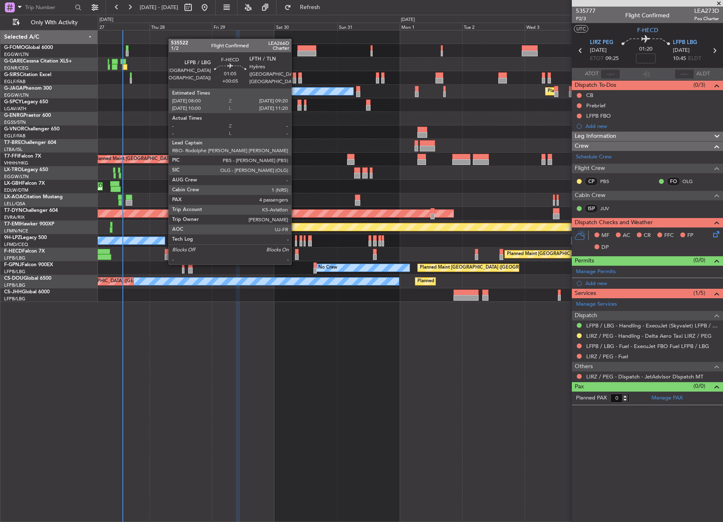
click at [295, 255] on div at bounding box center [297, 257] width 4 height 6
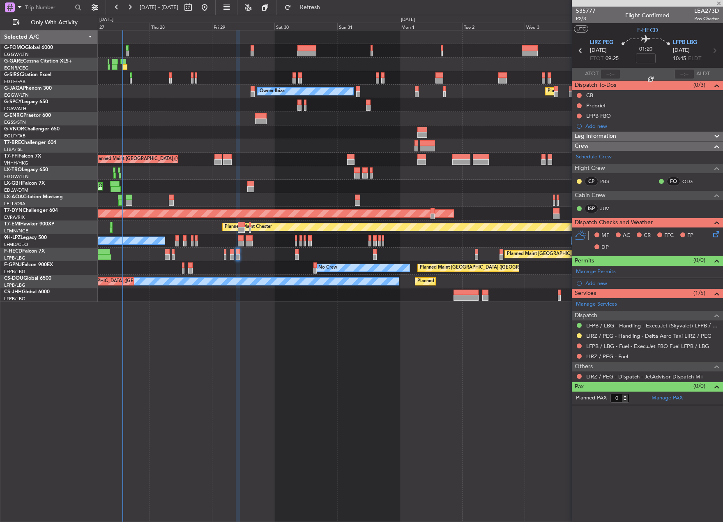
type input "+00:05"
type input "4"
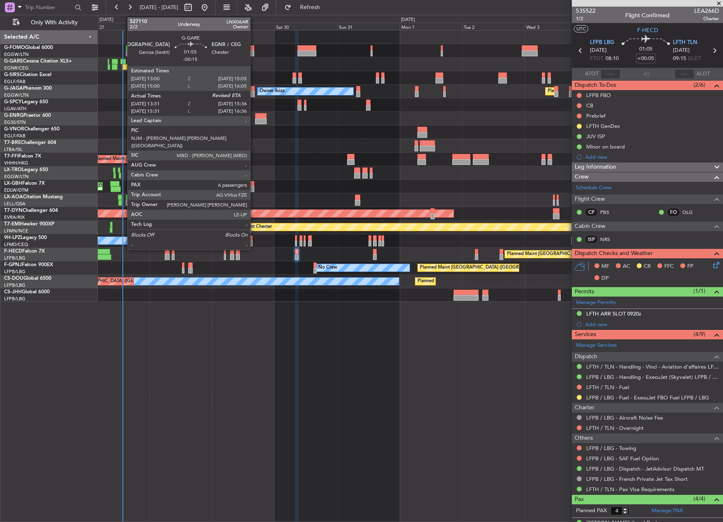
click at [123, 64] on div at bounding box center [125, 67] width 6 height 6
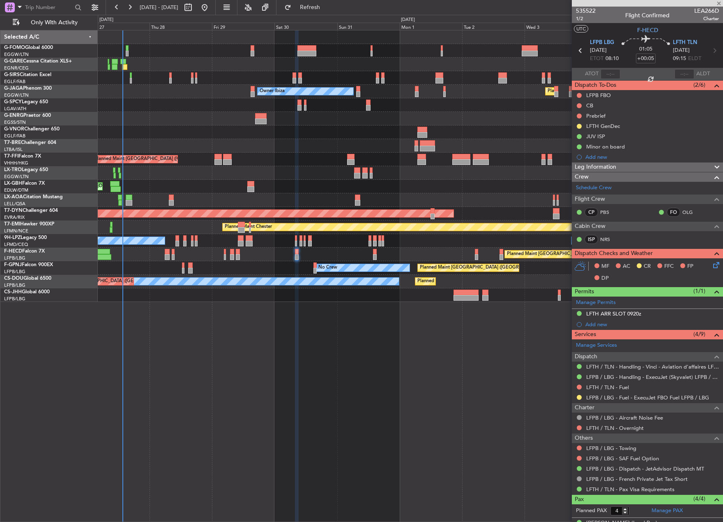
type input "-00:15"
type input "13:31"
type input "6"
